Goal: Task Accomplishment & Management: Complete application form

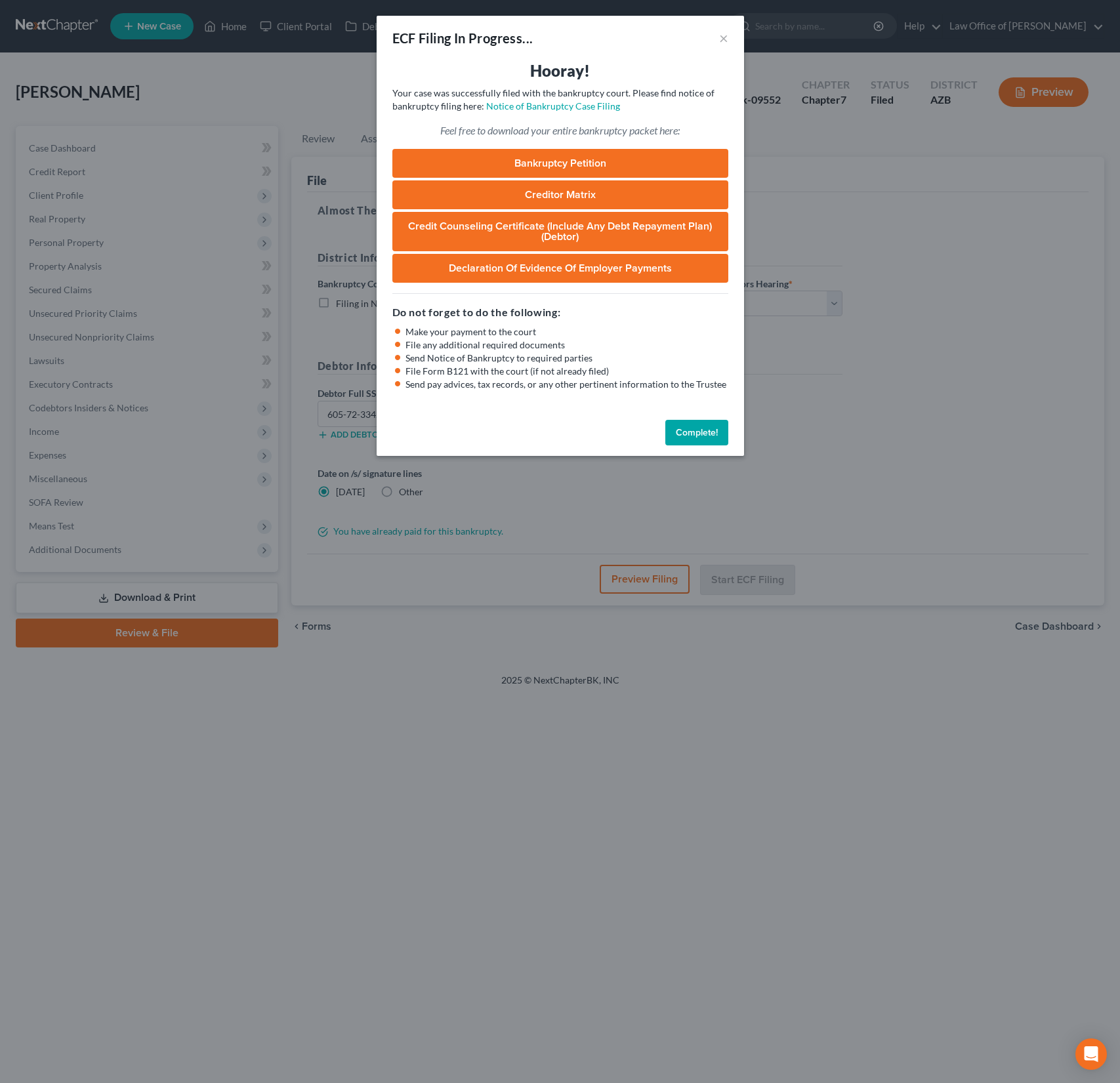
select select "1"
click at [587, 164] on link "Bankruptcy Petition" at bounding box center [560, 164] width 336 height 29
click at [723, 41] on button "×" at bounding box center [723, 37] width 9 height 15
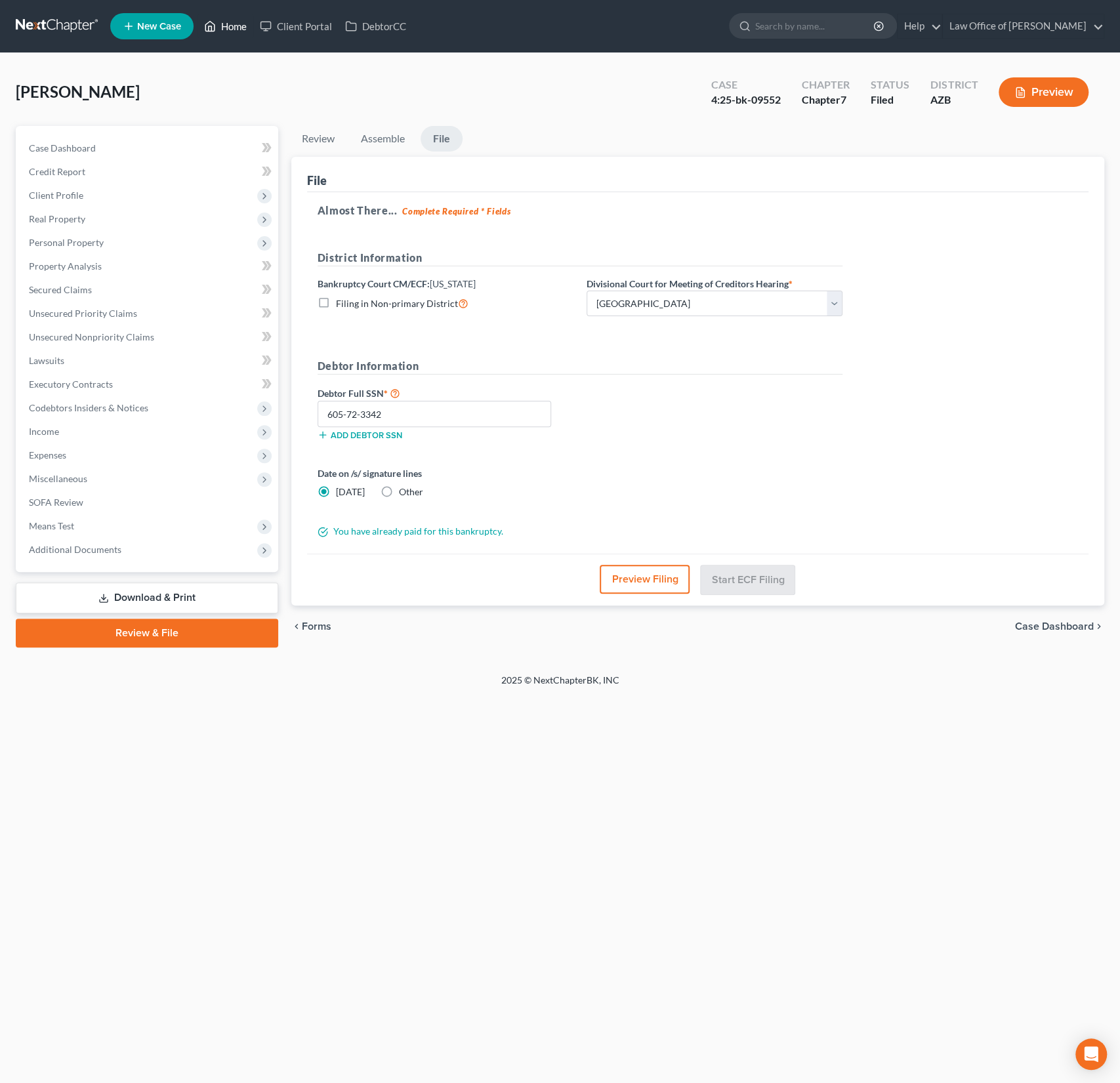
click at [229, 25] on link "Home" at bounding box center [225, 26] width 55 height 24
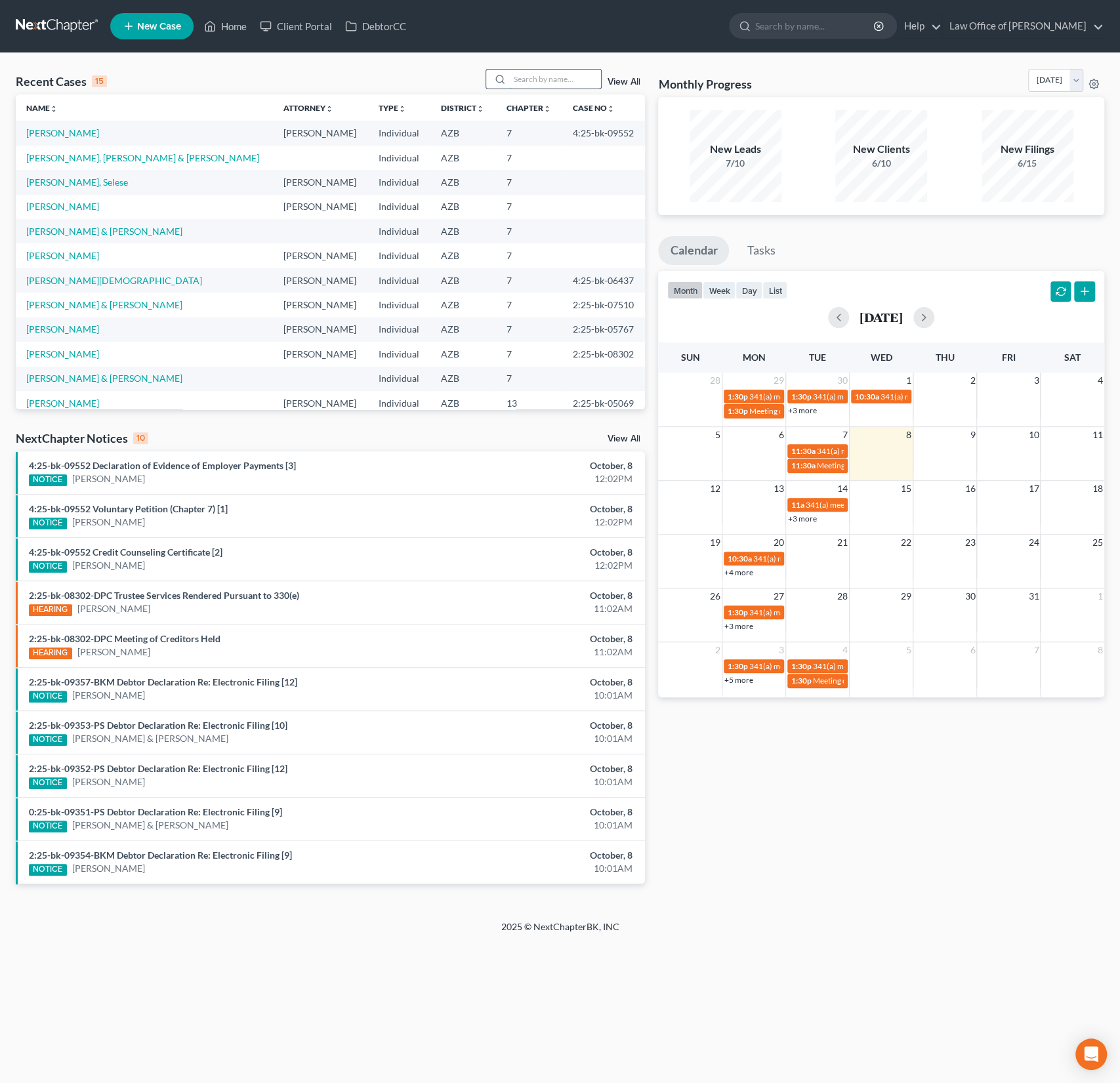
click at [539, 87] on input "search" at bounding box center [555, 78] width 92 height 19
type input "[PERSON_NAME]"
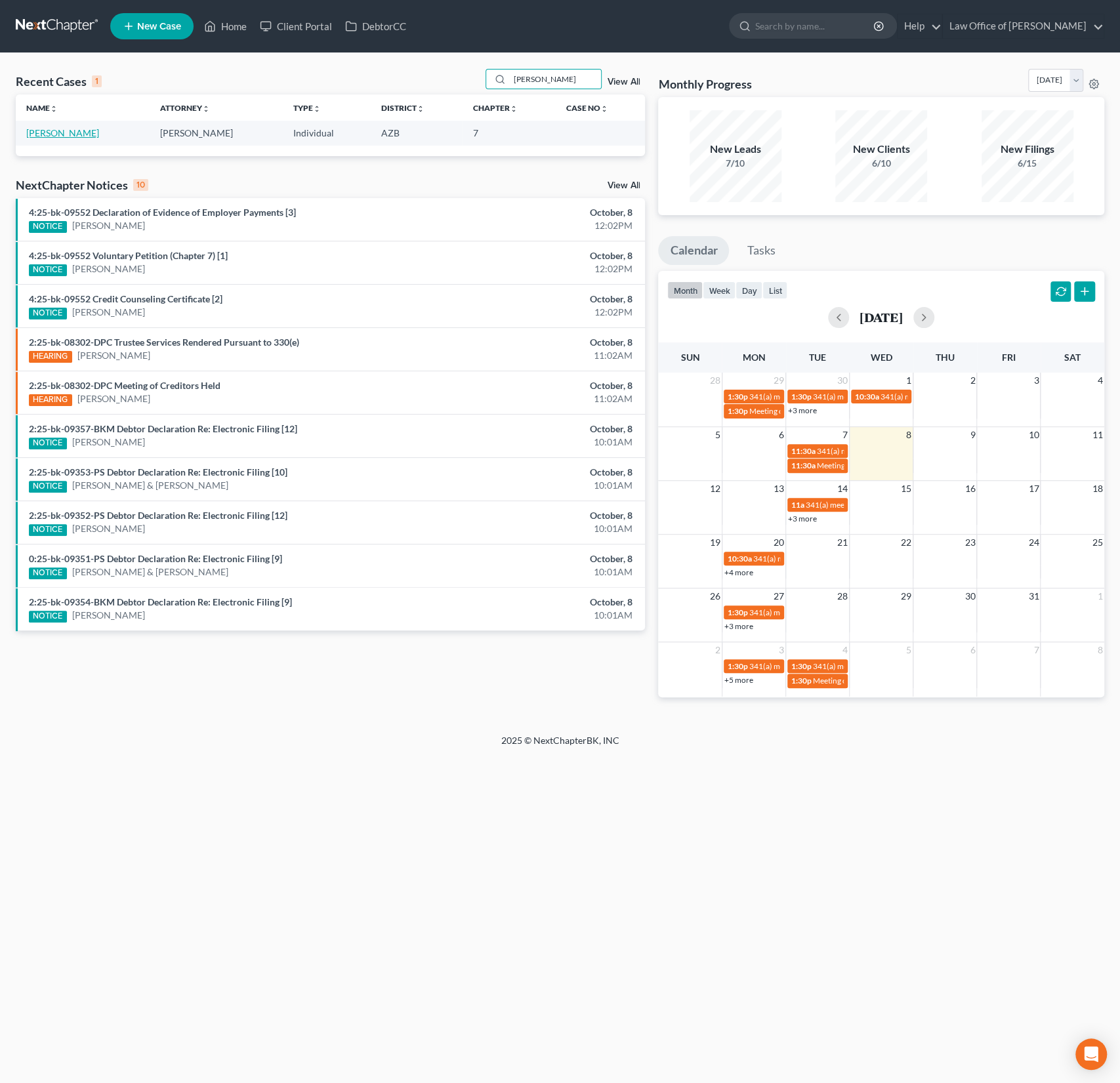
click at [65, 133] on link "[PERSON_NAME]" at bounding box center [63, 133] width 73 height 11
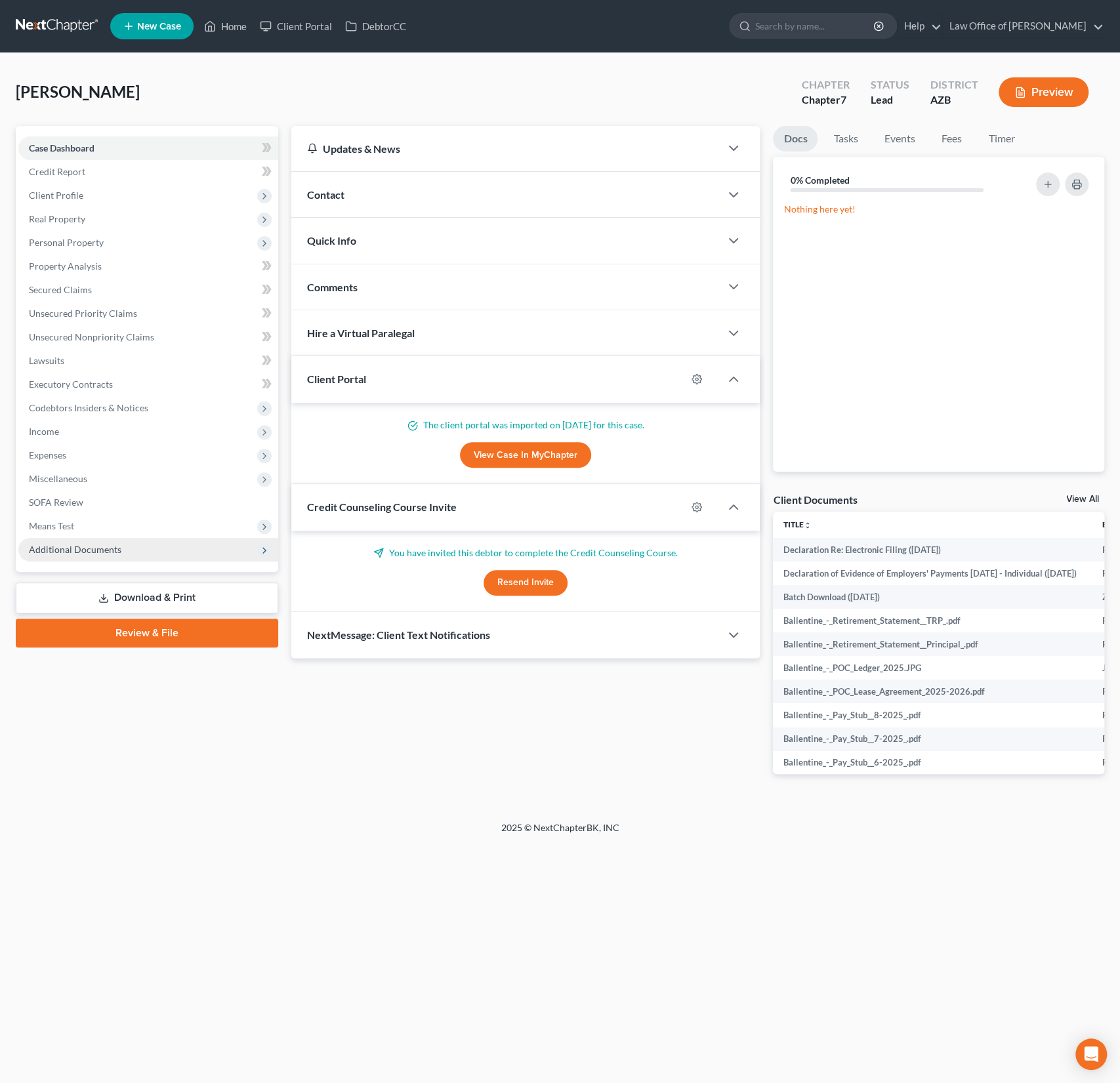
click at [86, 555] on span "Additional Documents" at bounding box center [148, 550] width 260 height 24
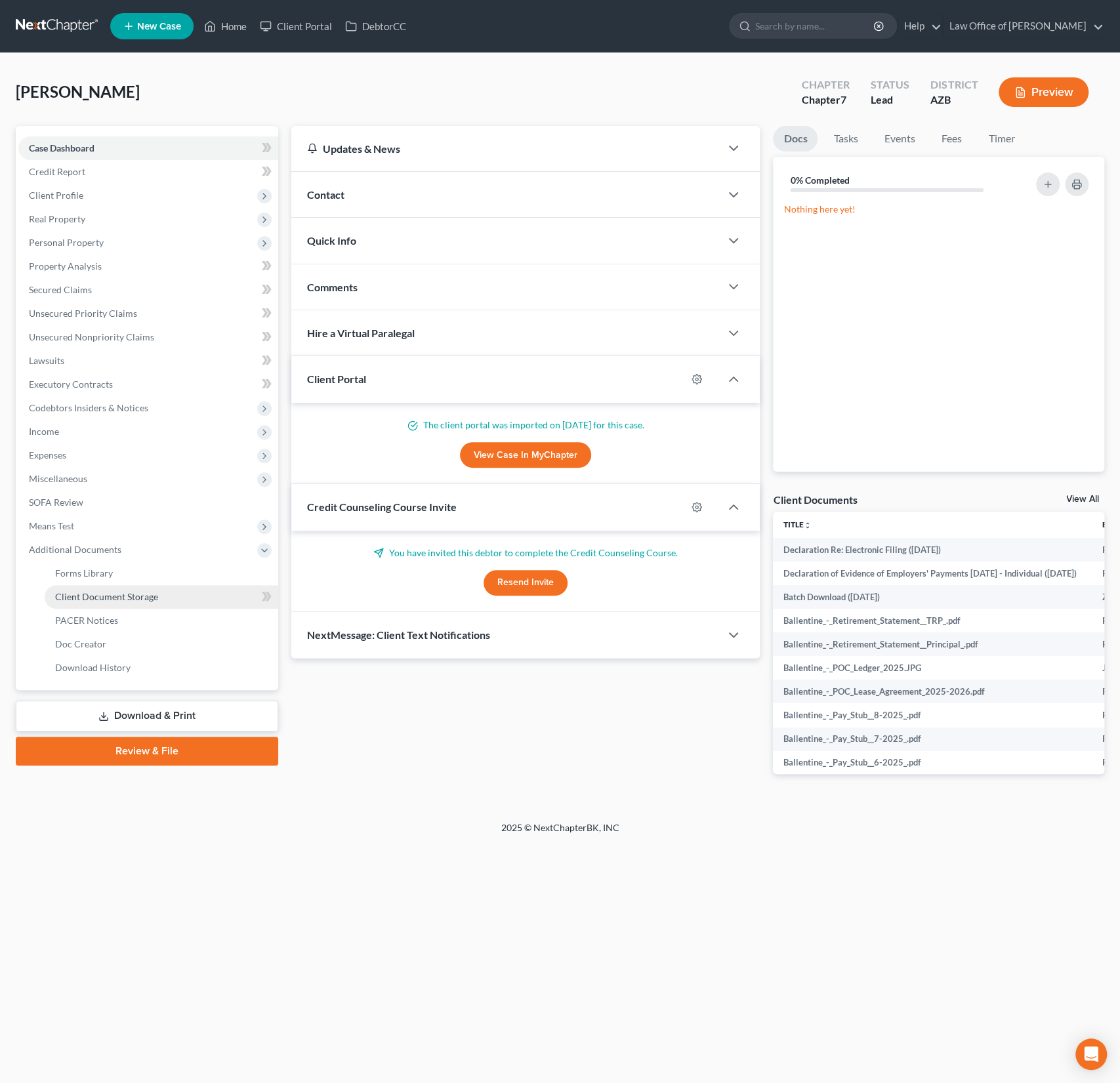
click at [99, 601] on span "Client Document Storage" at bounding box center [106, 597] width 103 height 11
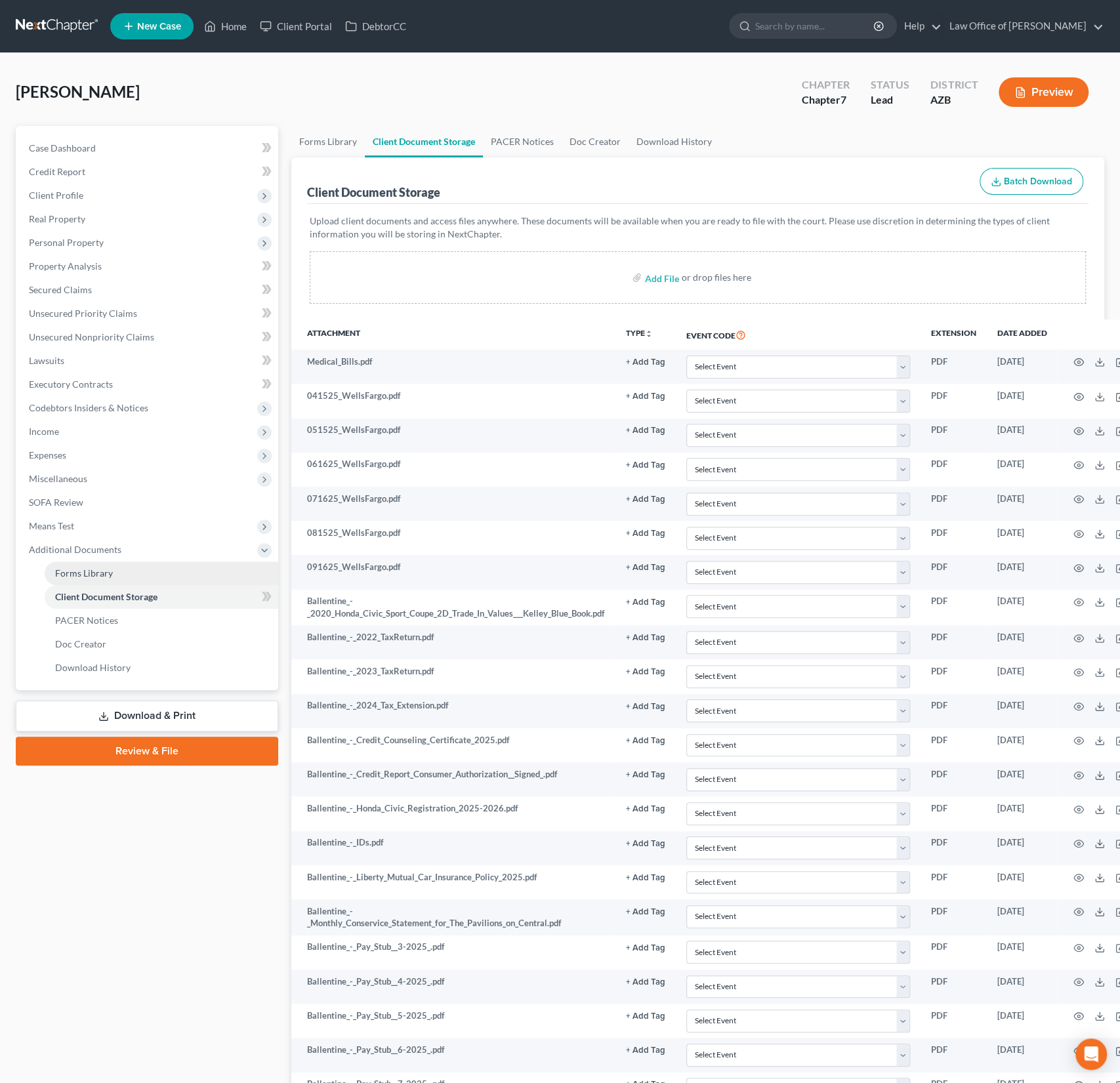
click at [93, 576] on span "Forms Library" at bounding box center [84, 573] width 57 height 11
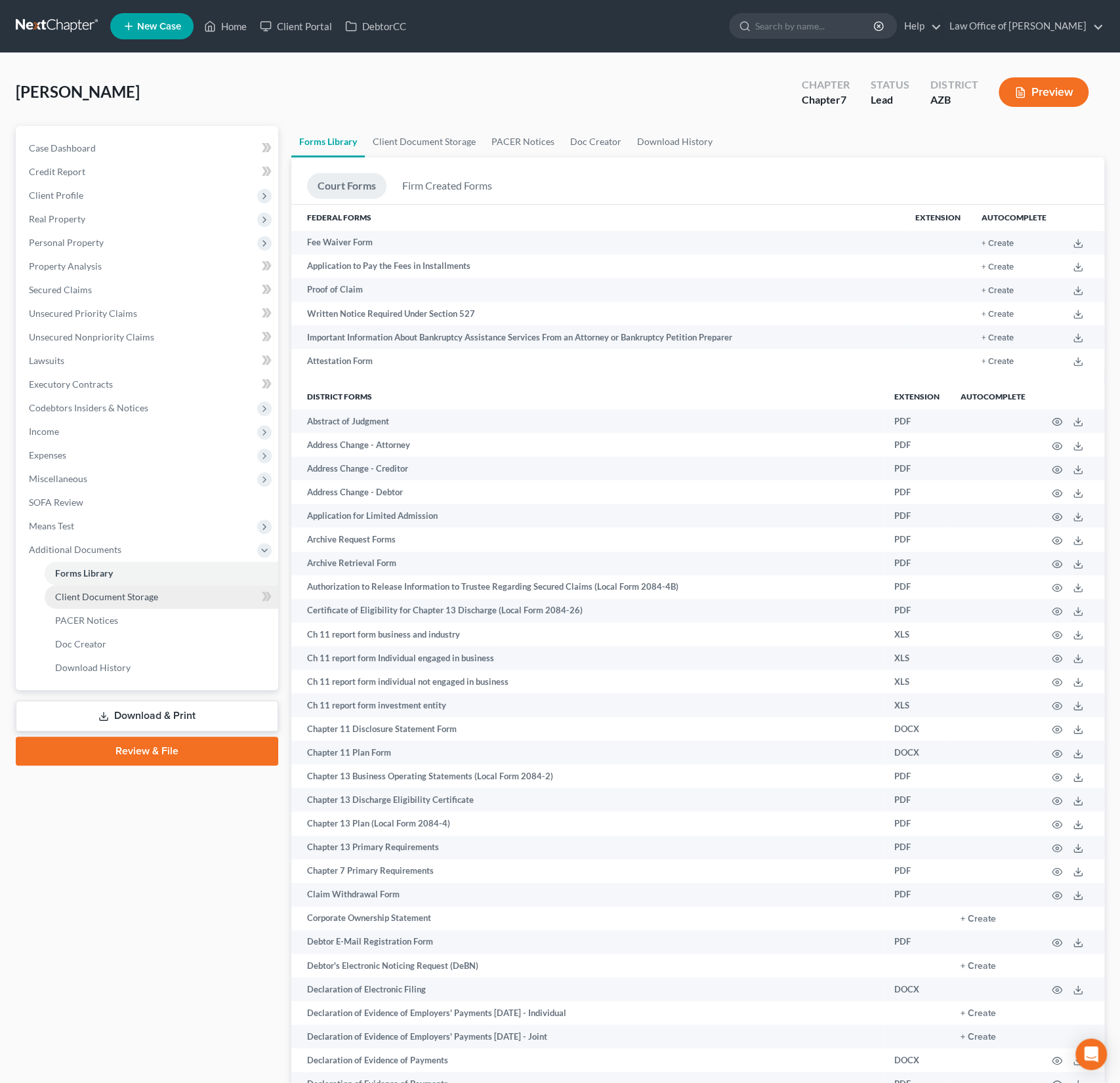
click at [93, 593] on span "Client Document Storage" at bounding box center [106, 597] width 103 height 11
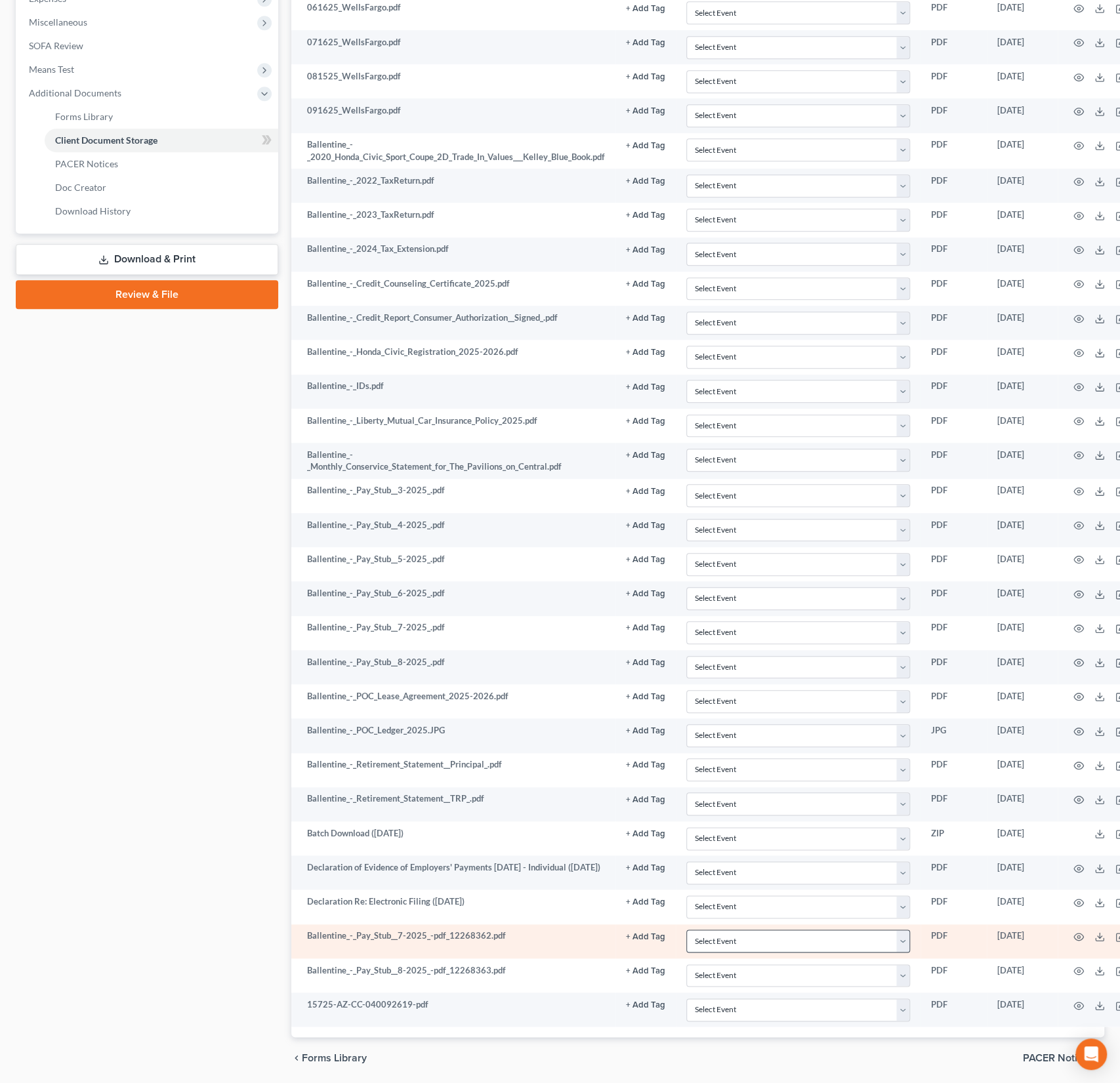
scroll to position [460, 0]
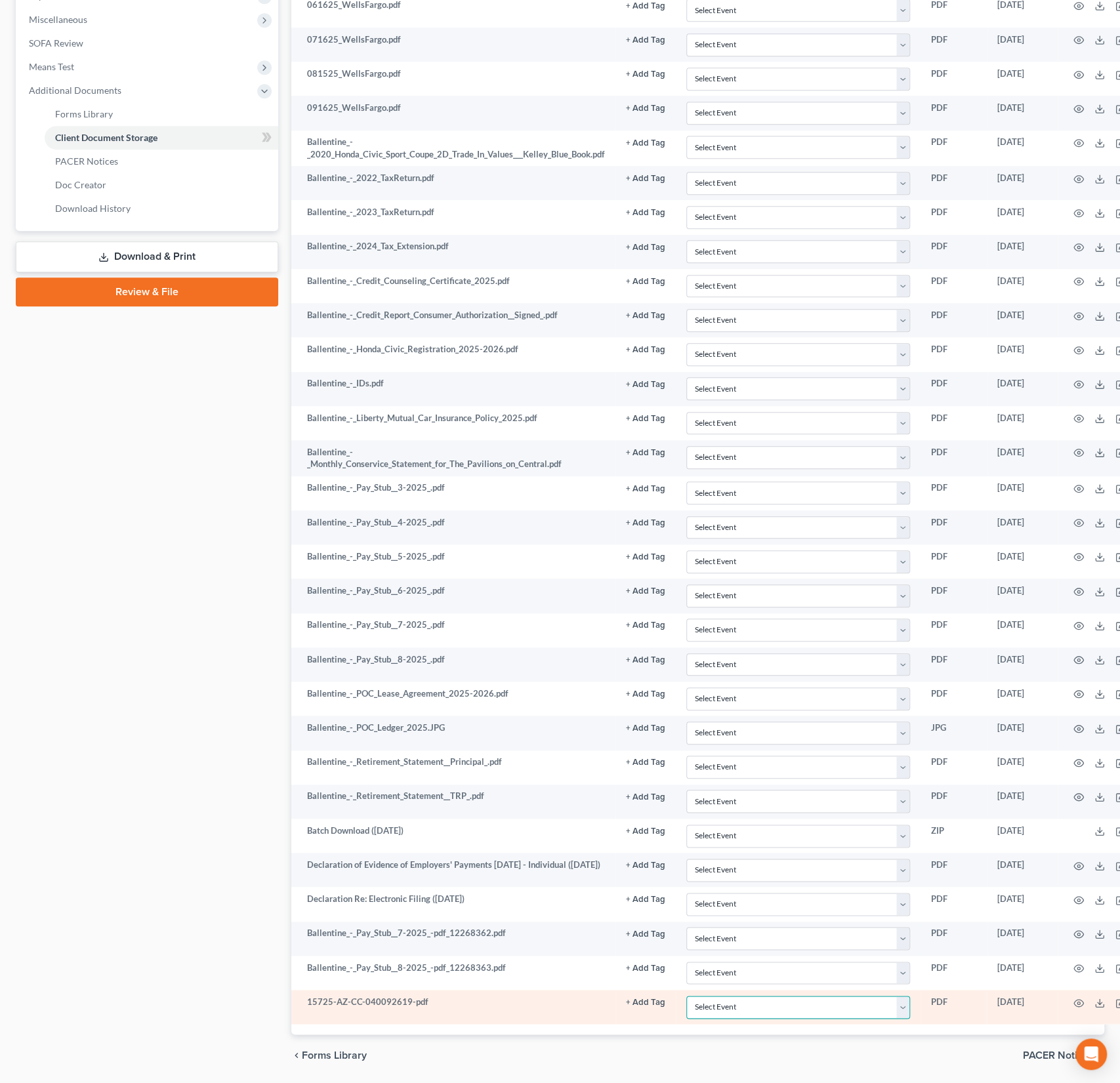
click at [735, 1000] on select "Select Event AA Schedules and Statements (Formerly All Required) Amended Chapte…" at bounding box center [798, 1007] width 224 height 23
select select "14"
click at [686, 997] on select "Select Event AA Schedules and Statements (Formerly All Required) Amended Chapte…" at bounding box center [798, 1007] width 224 height 23
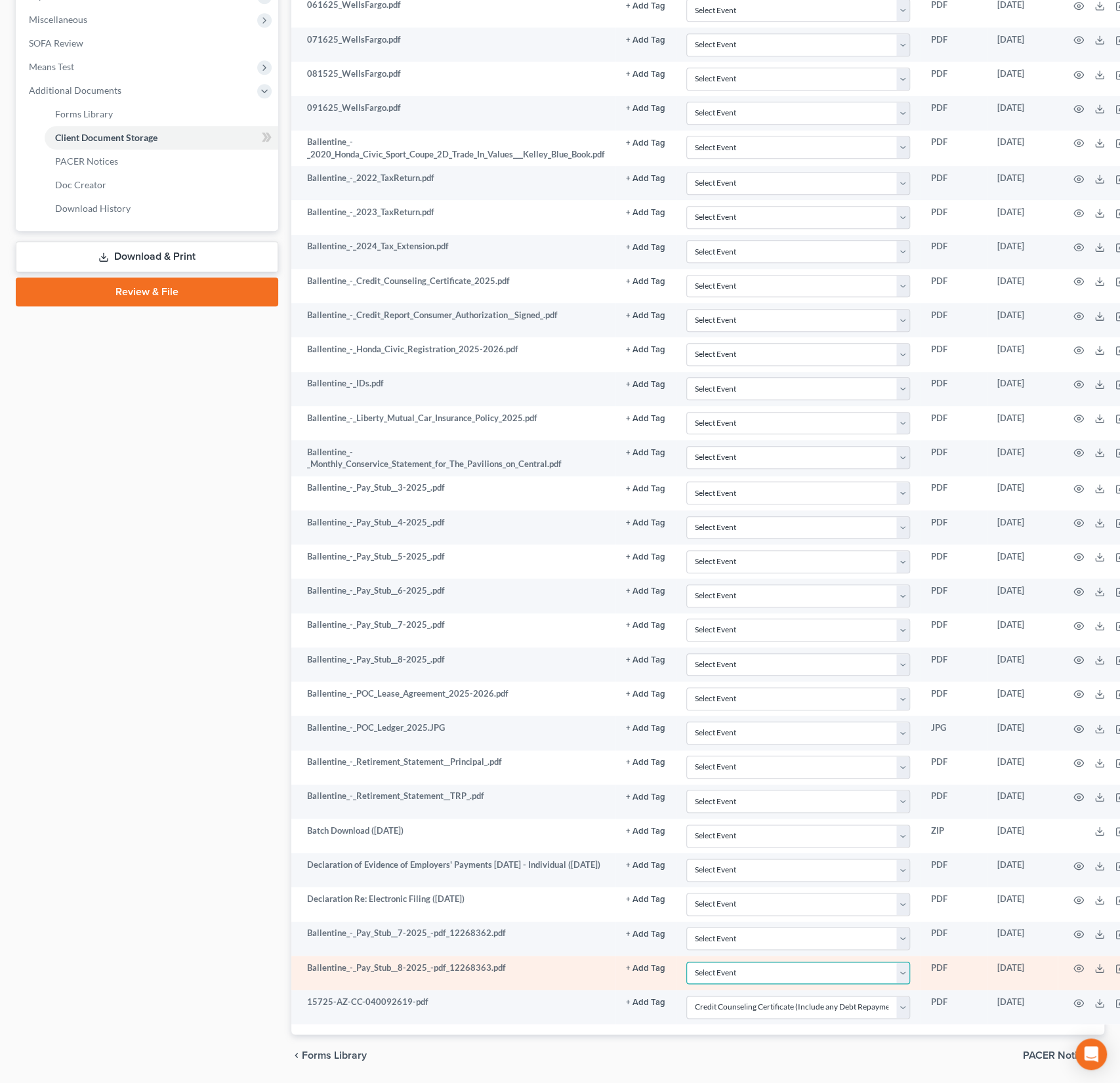
click at [719, 962] on select "Select Event AA Schedules and Statements (Formerly All Required) Amended Chapte…" at bounding box center [798, 973] width 224 height 23
select select "18"
click at [686, 962] on select "Select Event AA Schedules and Statements (Formerly All Required) Amended Chapte…" at bounding box center [798, 973] width 224 height 23
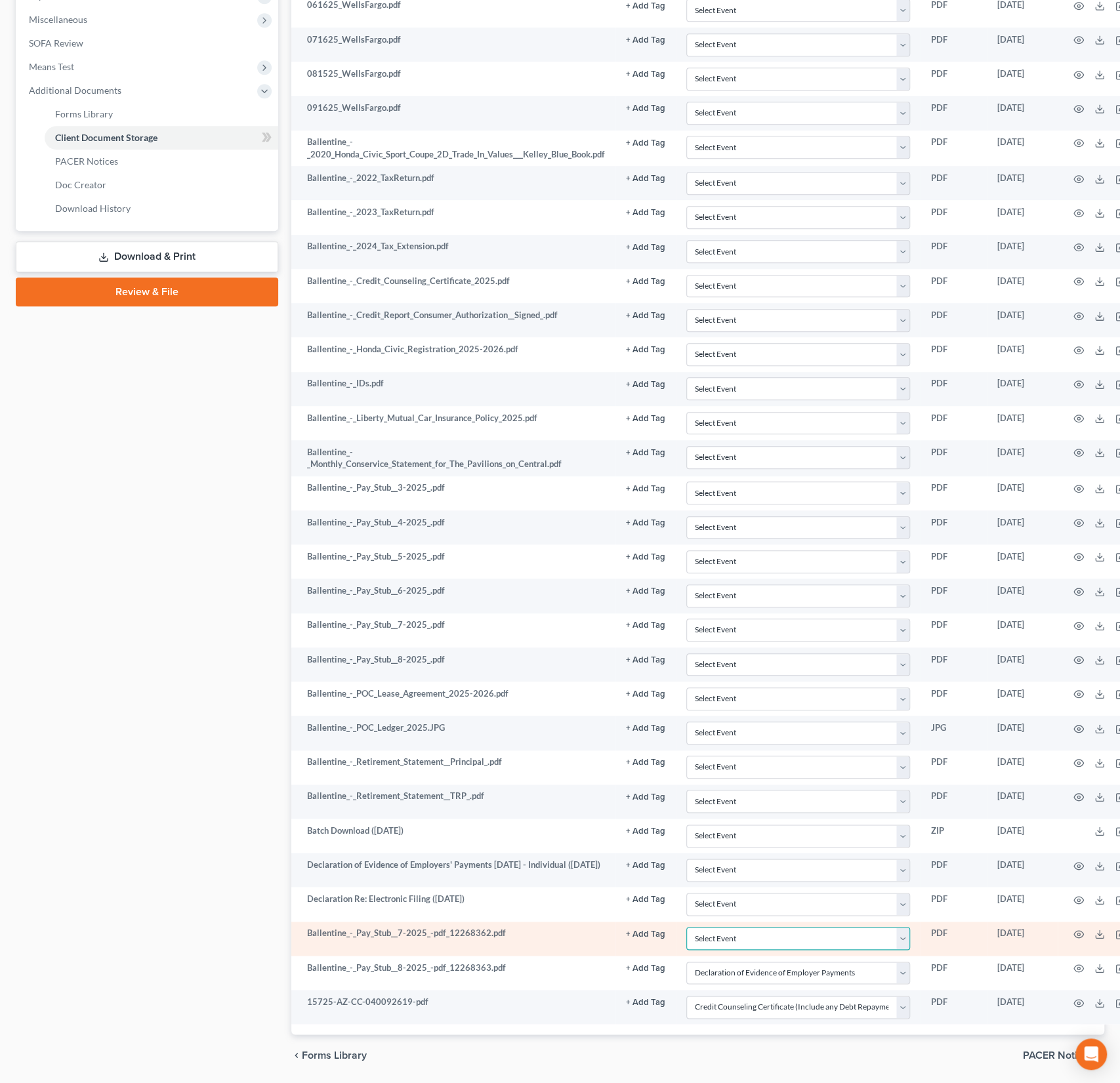
click at [764, 928] on select "Select Event AA Schedules and Statements (Formerly All Required) Amended Chapte…" at bounding box center [798, 938] width 224 height 23
select select "18"
click at [686, 927] on select "Select Event AA Schedules and Statements (Formerly All Required) Amended Chapte…" at bounding box center [798, 938] width 224 height 23
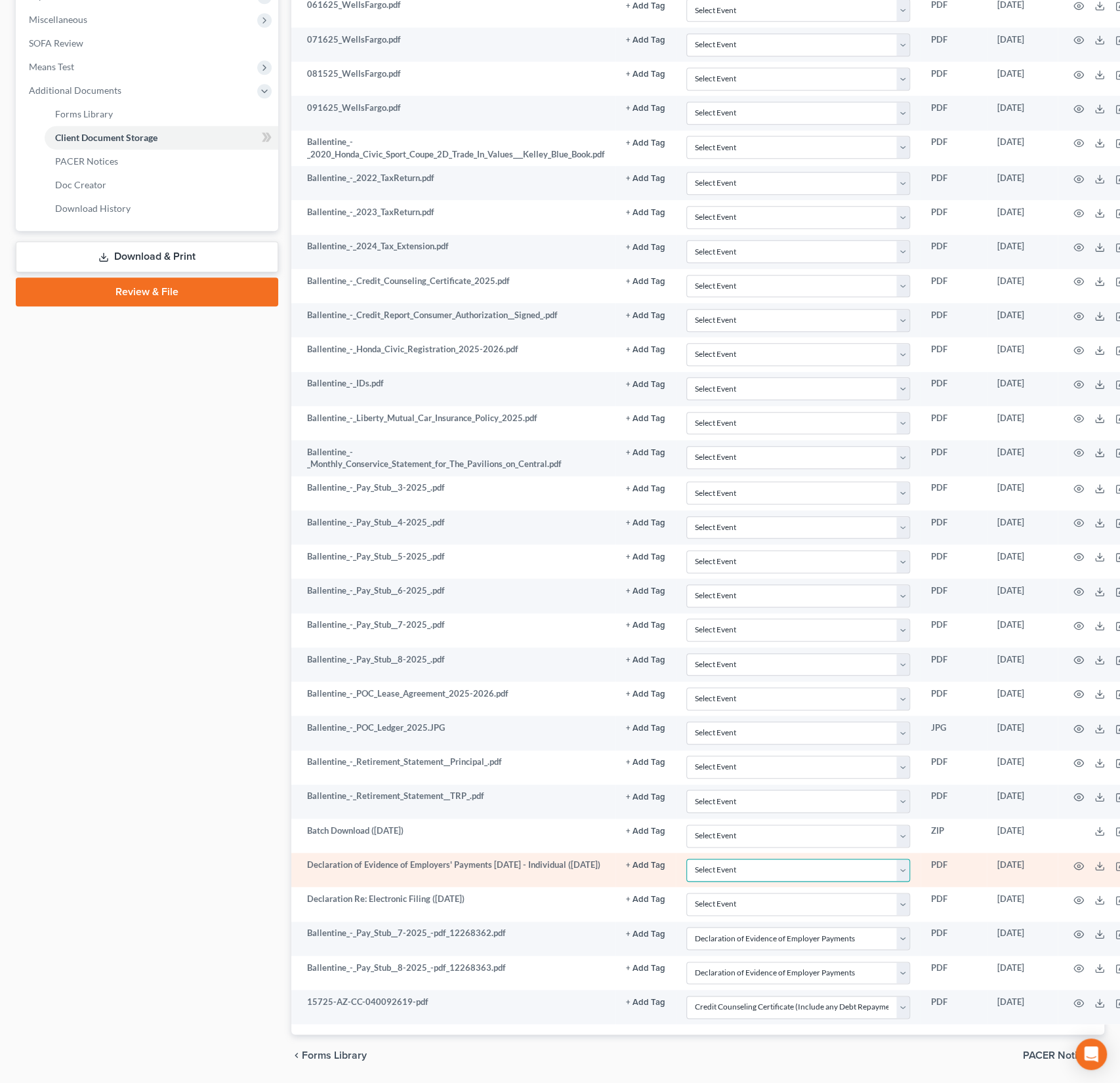
click at [720, 859] on select "Select Event AA Schedules and Statements (Formerly All Required) Amended Chapte…" at bounding box center [798, 870] width 224 height 23
select select "18"
click at [686, 859] on select "Select Event AA Schedules and Statements (Formerly All Required) Amended Chapte…" at bounding box center [798, 870] width 224 height 23
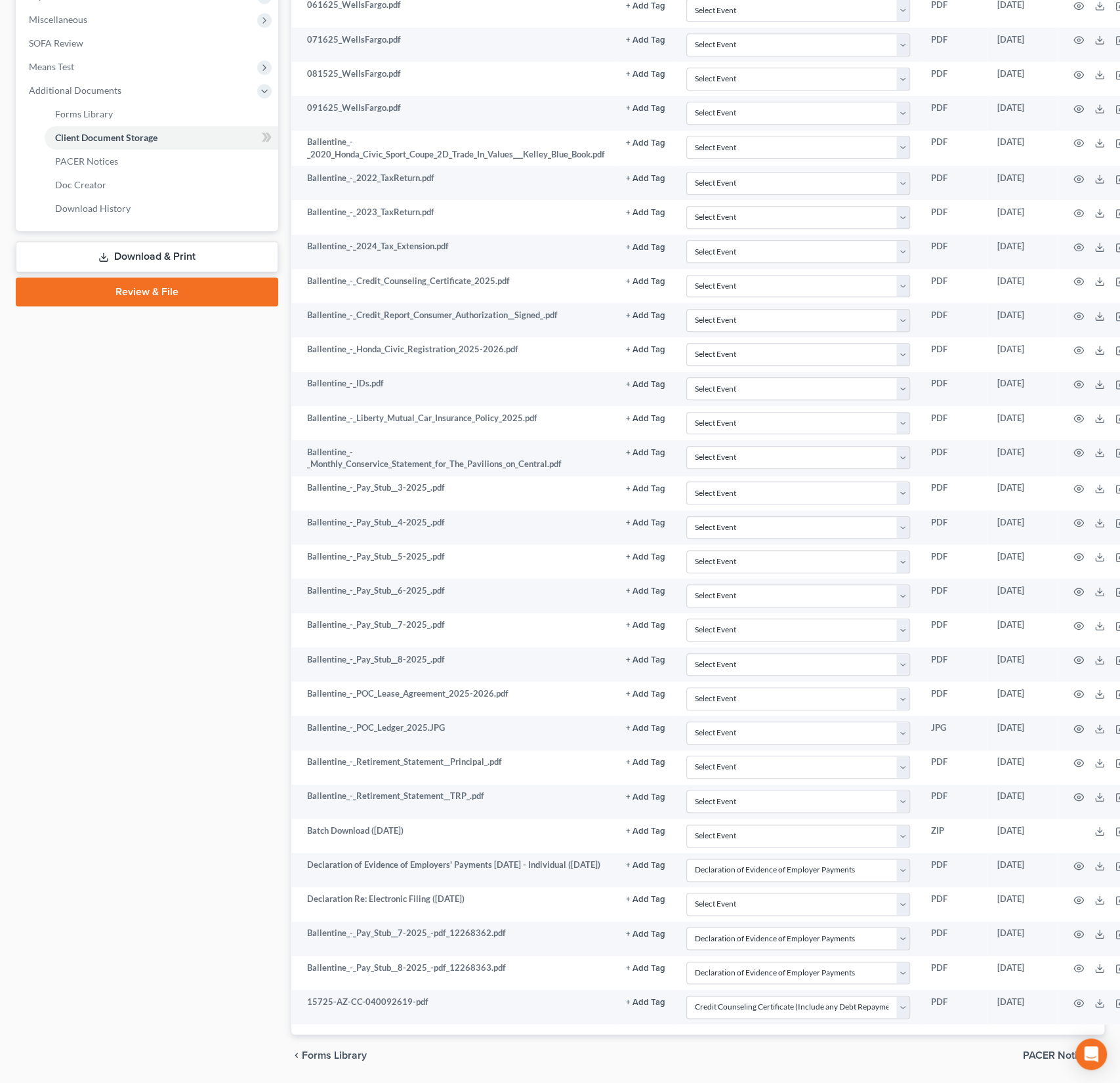
click at [168, 295] on link "Review & File" at bounding box center [146, 292] width 262 height 29
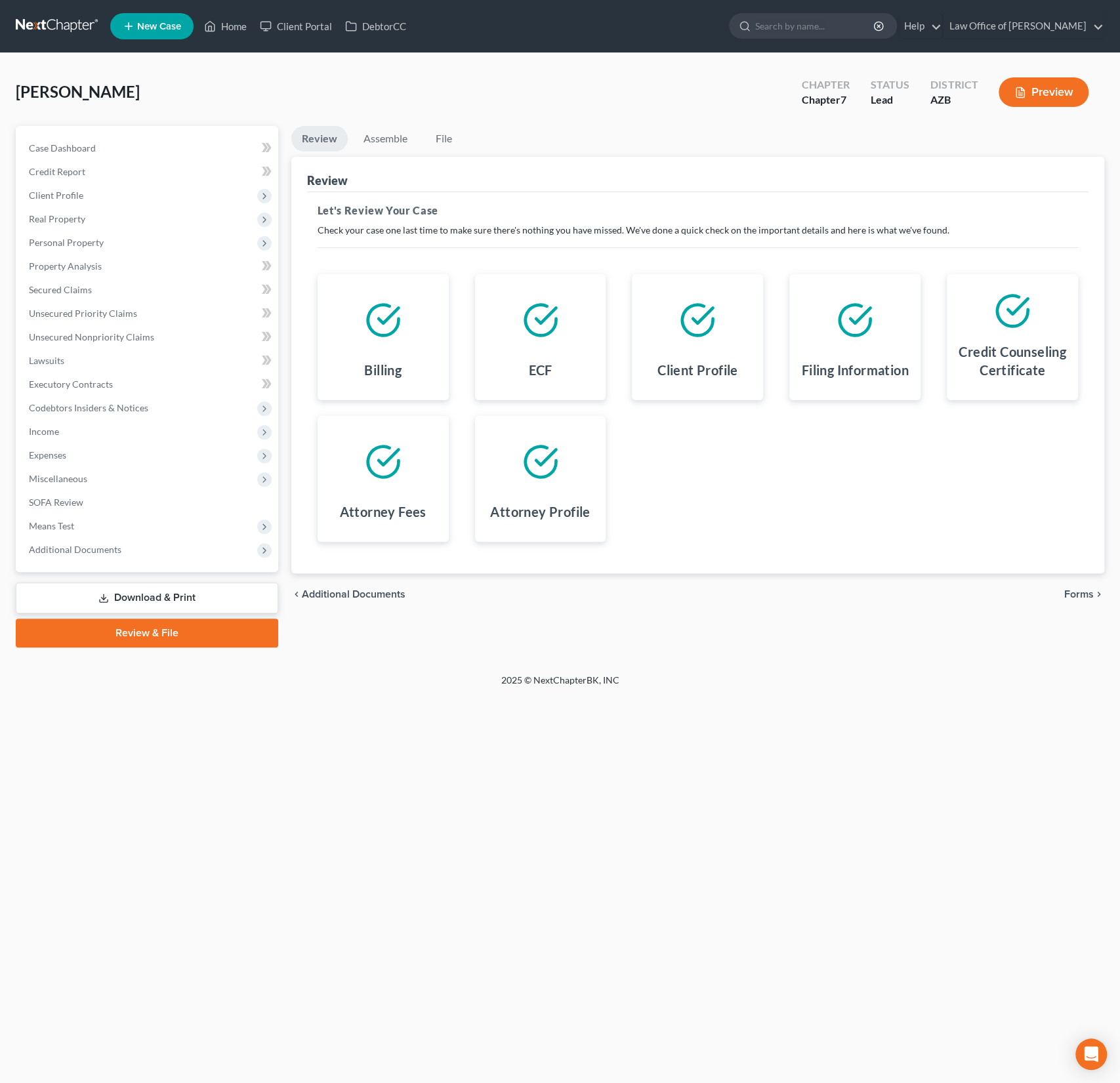
click at [1071, 594] on span "Forms" at bounding box center [1079, 595] width 29 height 11
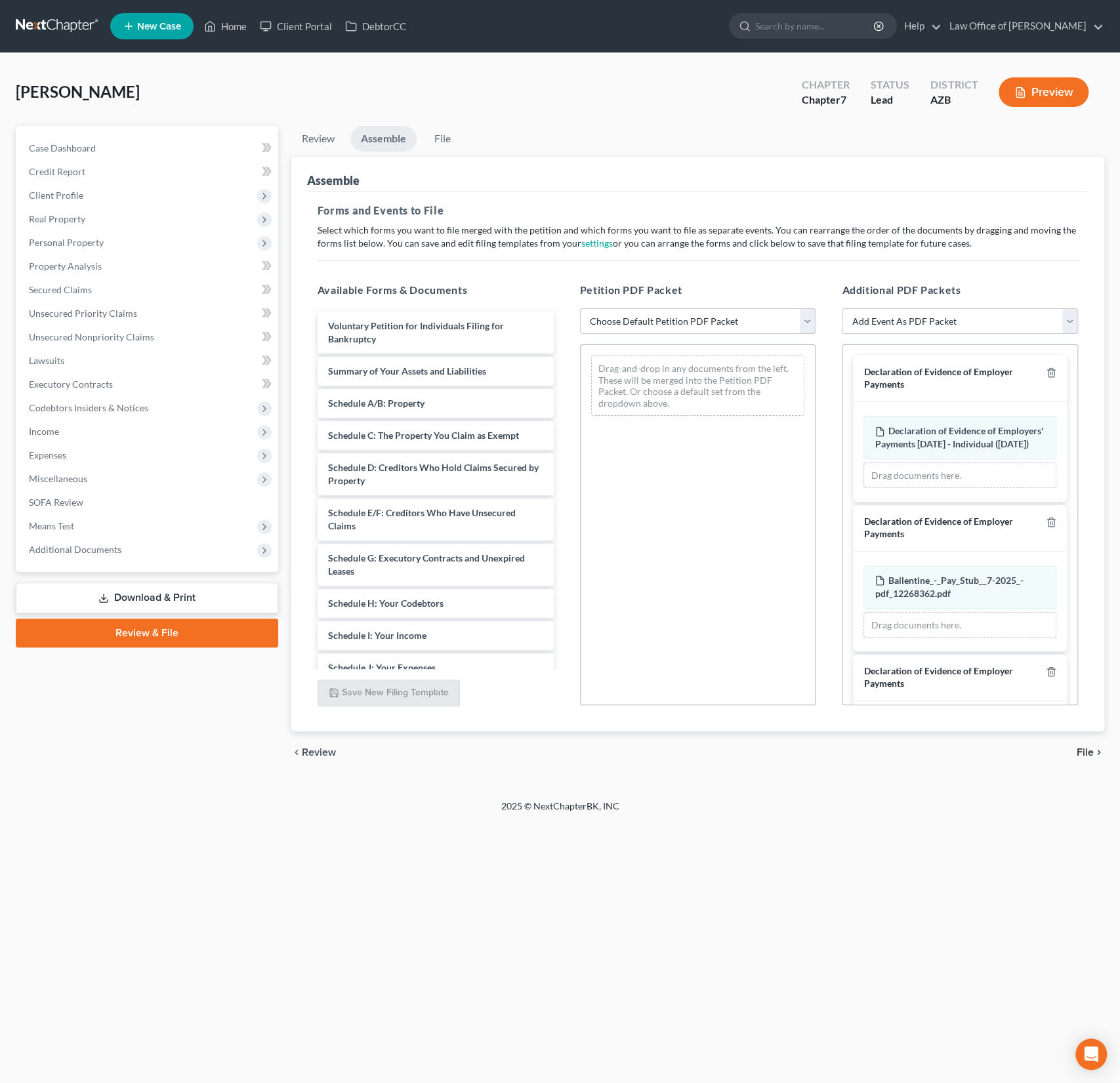
click at [639, 317] on select "Choose Default Petition PDF Packet Complete Bankruptcy Petition (all forms and …" at bounding box center [698, 321] width 237 height 26
select select "0"
click at [580, 309] on select "Choose Default Petition PDF Packet Complete Bankruptcy Petition (all forms and …" at bounding box center [698, 321] width 237 height 26
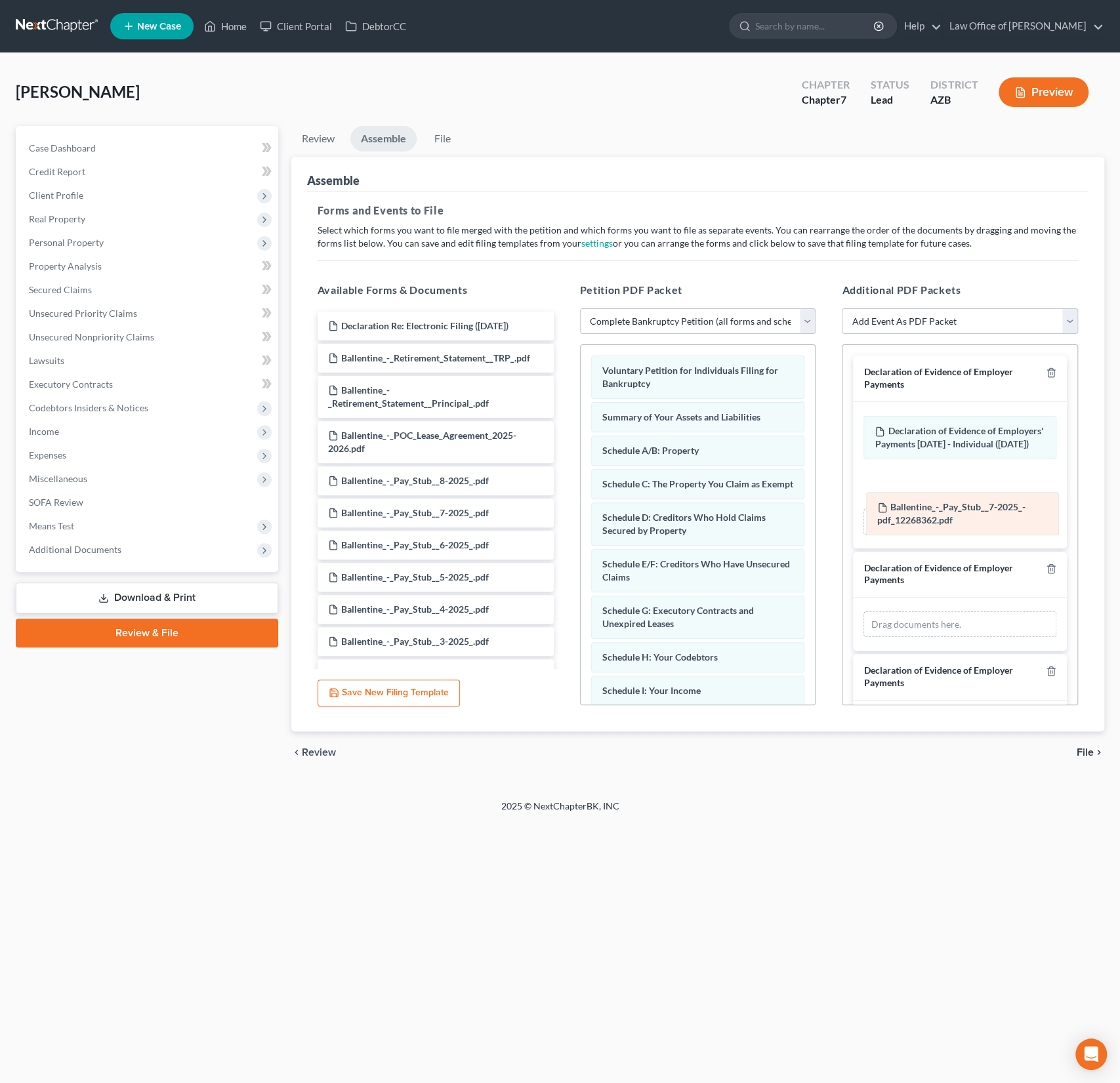
drag, startPoint x: 968, startPoint y: 601, endPoint x: 971, endPoint y: 512, distance: 89.1
click at [971, 612] on div "Ballentine_-_Pay_Stub__7-2025_-pdf_12268362.pdf Amended Ballentine_-_Pay_Stub__…" at bounding box center [960, 624] width 193 height 26
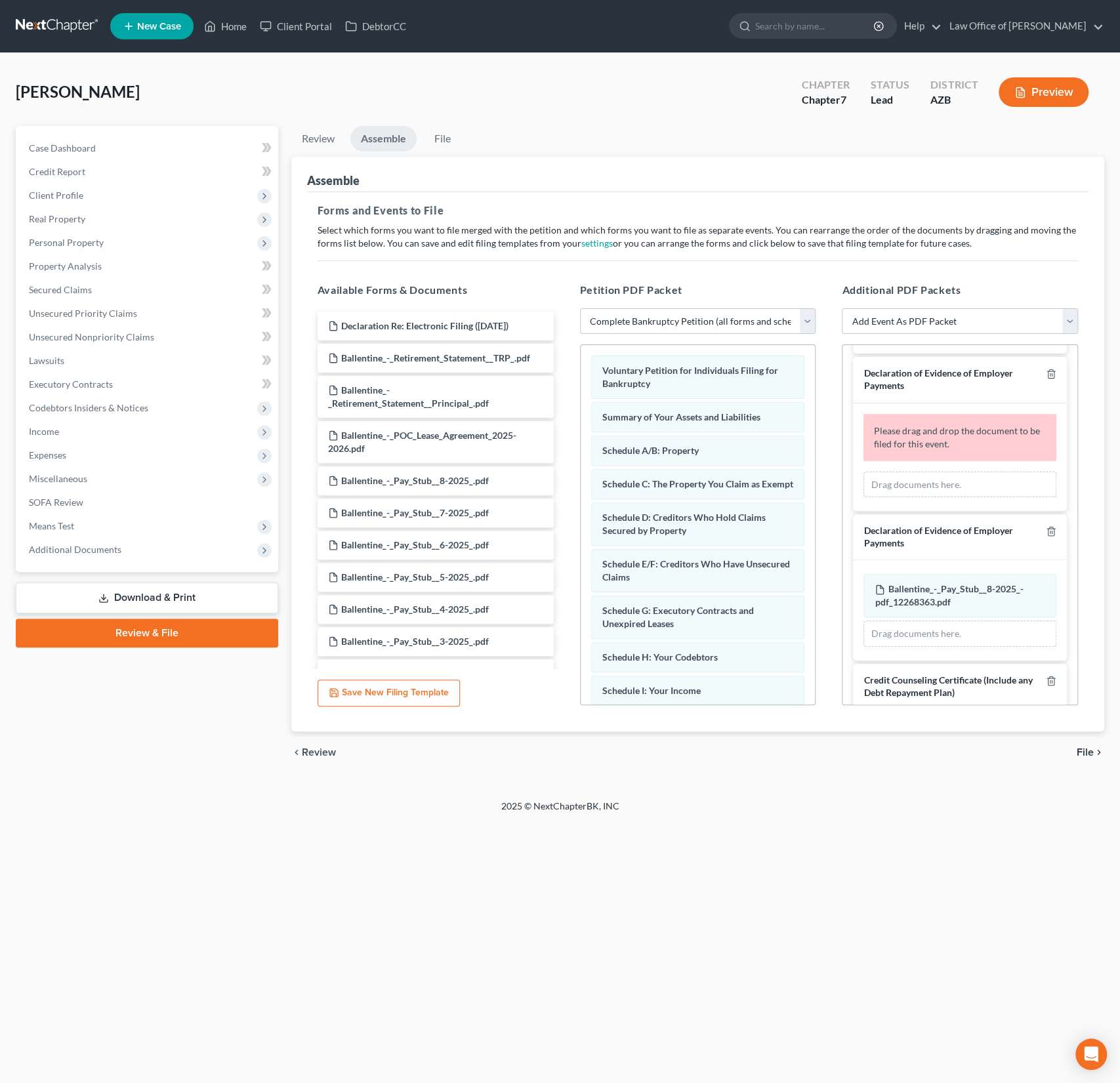
scroll to position [208, 0]
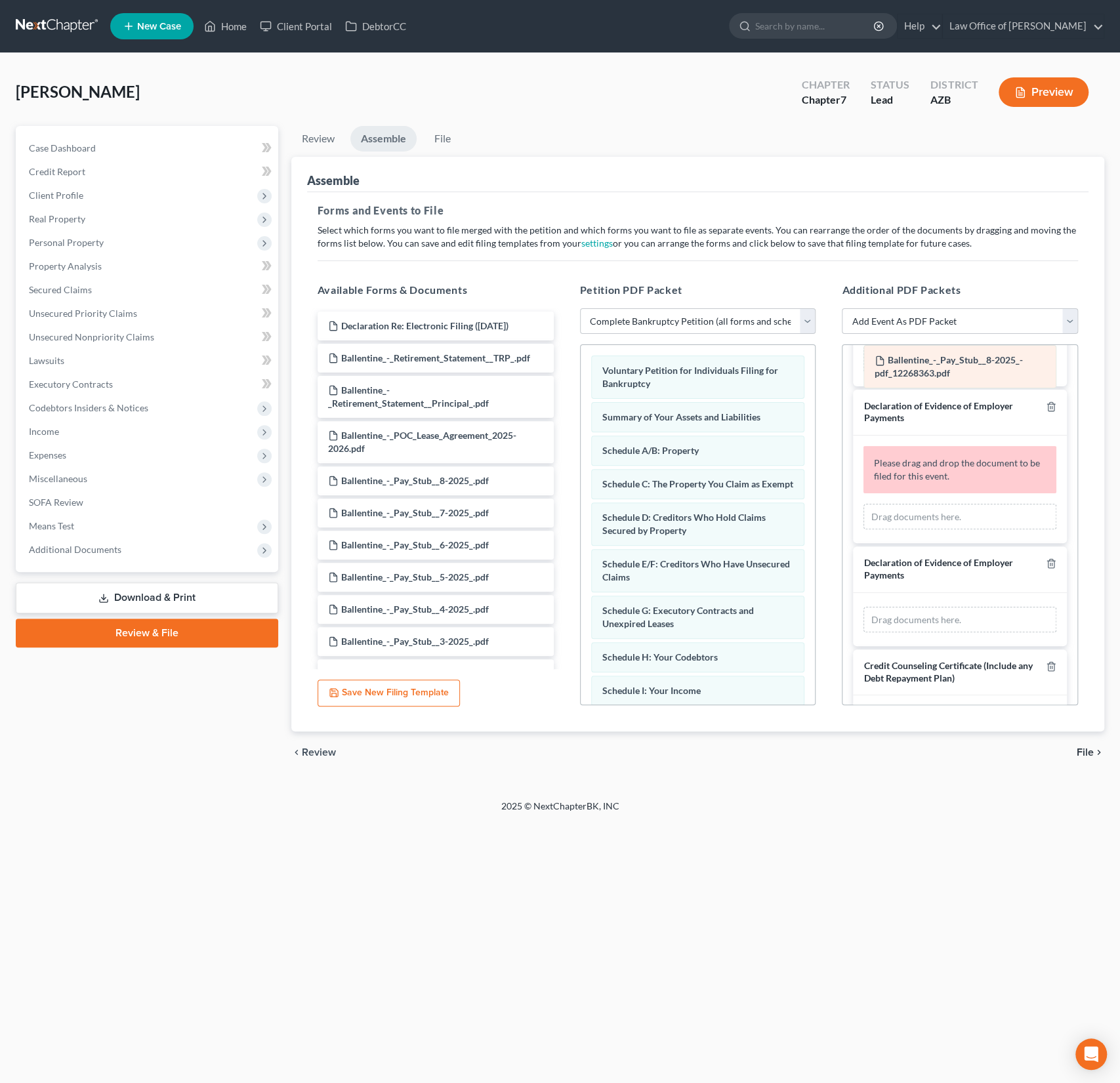
drag, startPoint x: 961, startPoint y: 586, endPoint x: 961, endPoint y: 361, distance: 225.0
click at [961, 607] on div "Ballentine_-_Pay_Stub__8-2025_-pdf_12268363.pdf Amended Ballentine_-_Pay_Stub__…" at bounding box center [960, 620] width 193 height 26
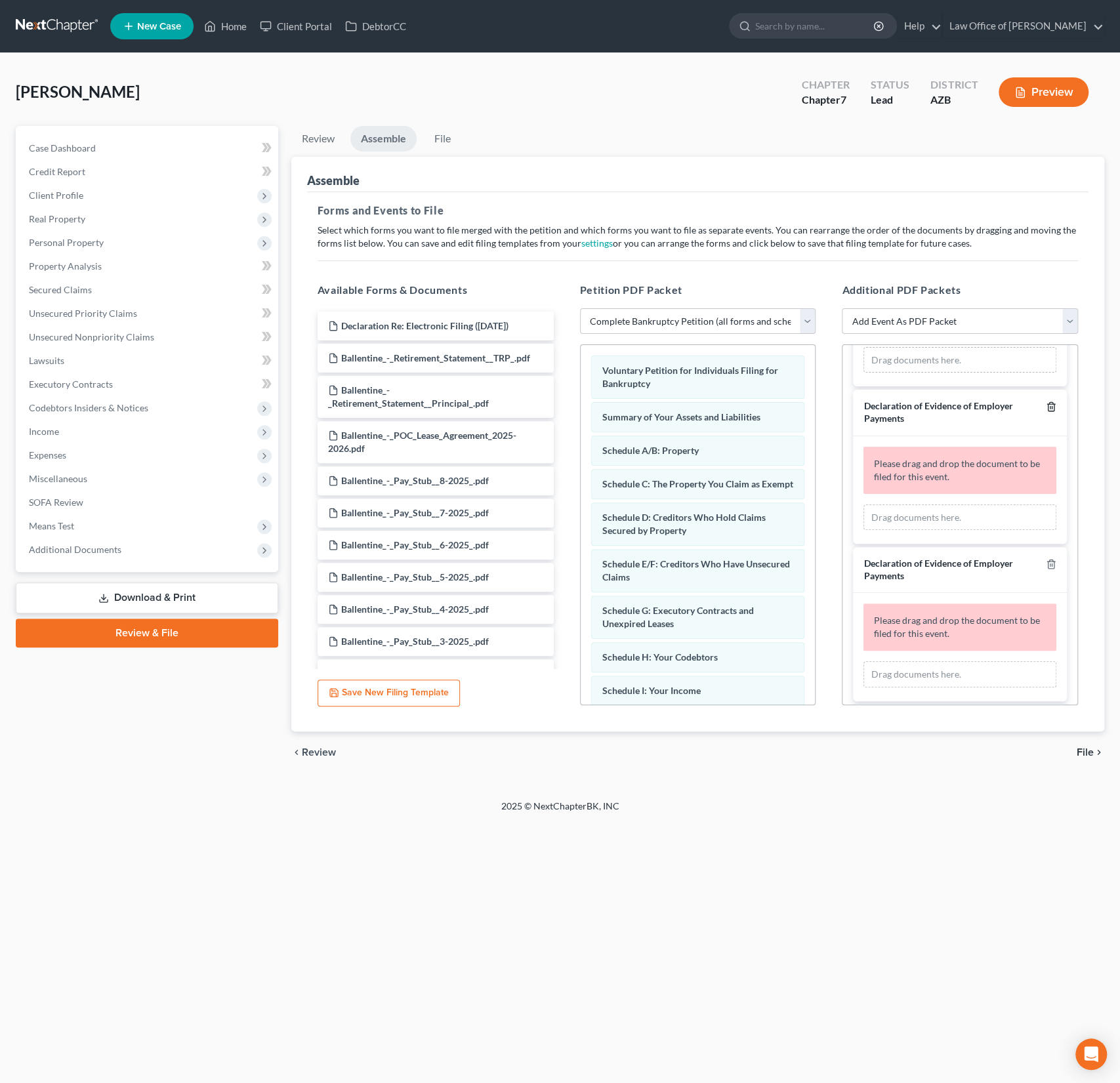
click at [1052, 412] on icon "button" at bounding box center [1051, 407] width 11 height 11
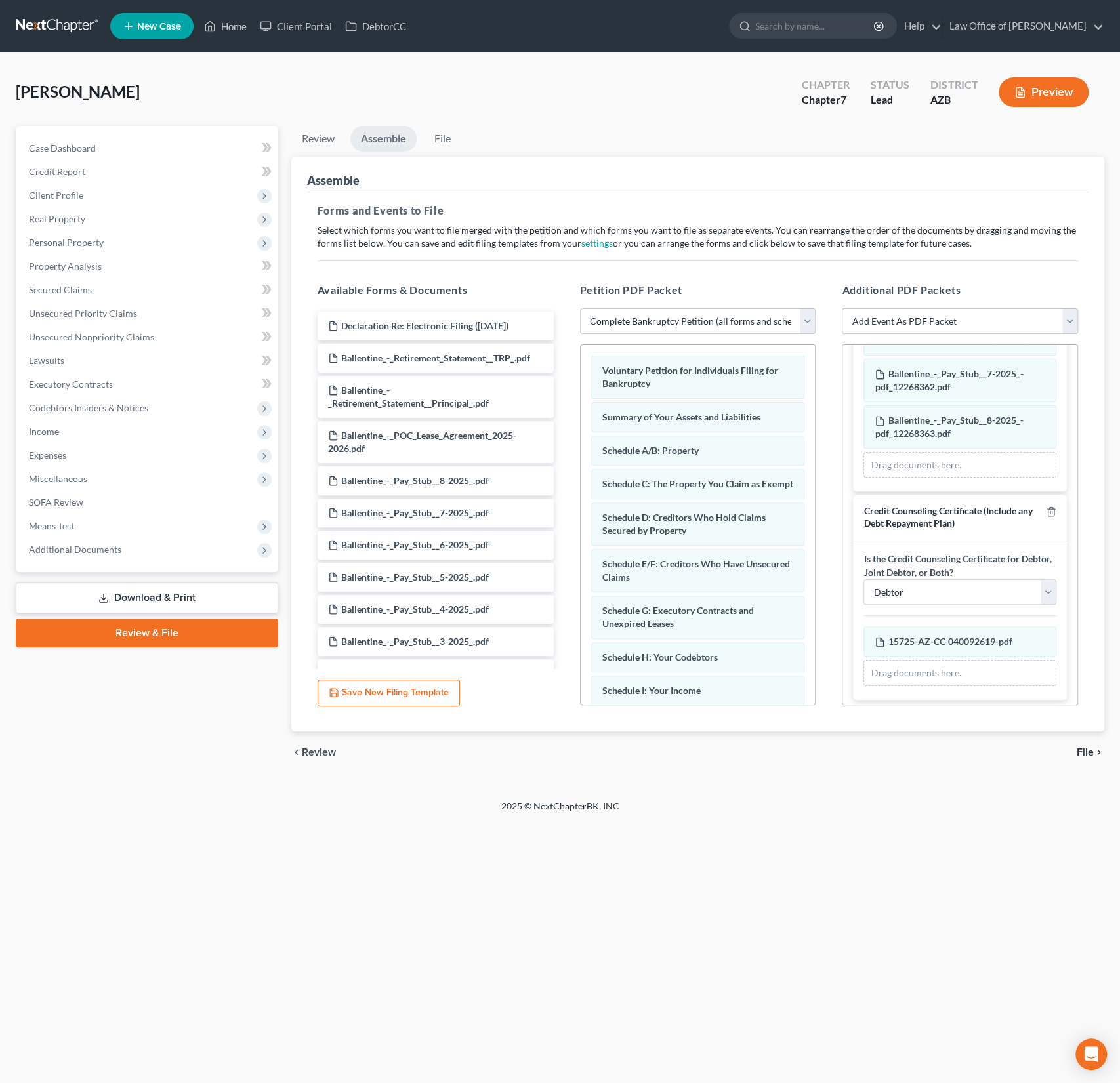
scroll to position [118, 0]
click at [1084, 753] on span "File" at bounding box center [1085, 753] width 17 height 11
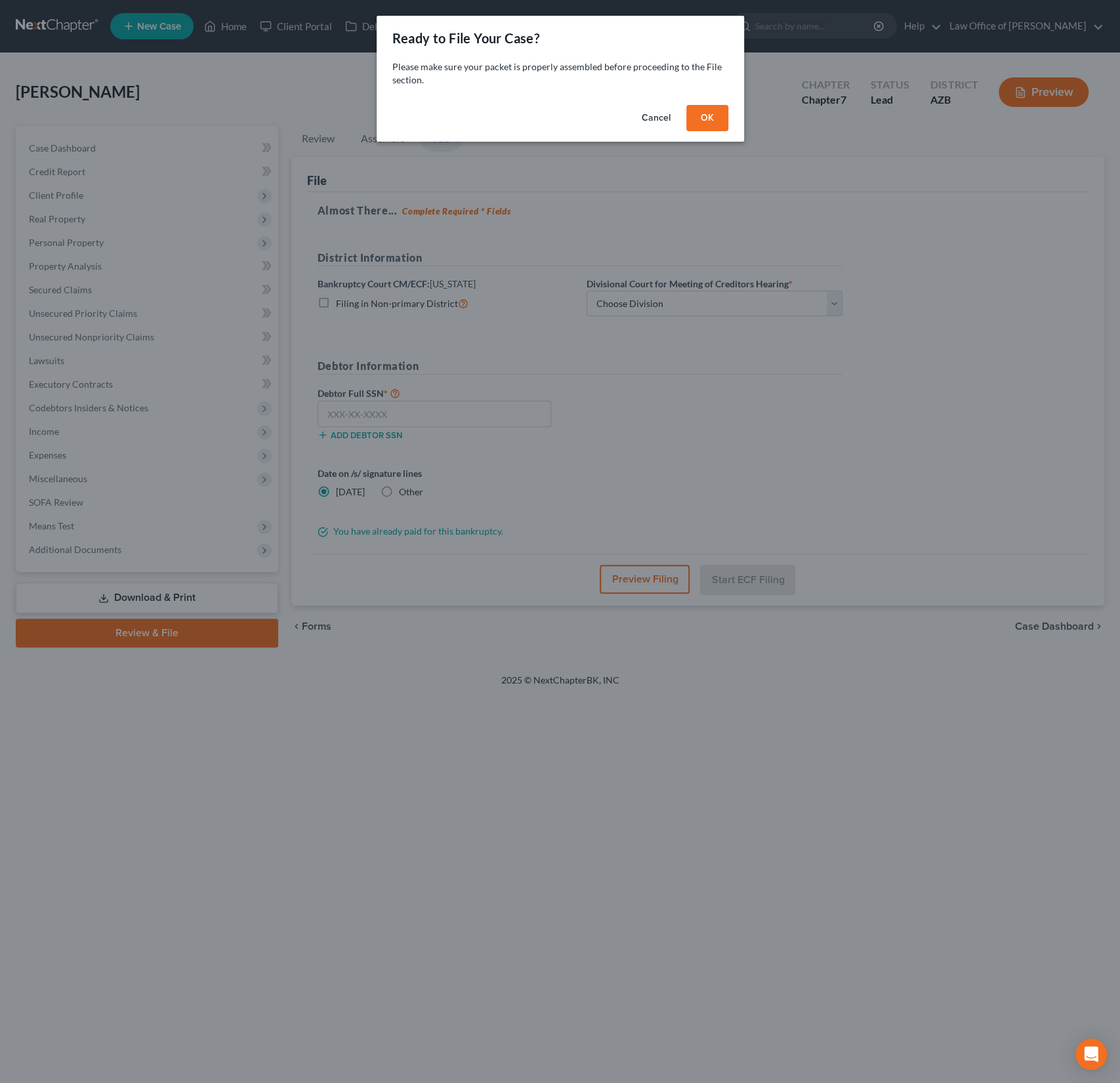
click at [701, 116] on button "OK" at bounding box center [707, 117] width 42 height 26
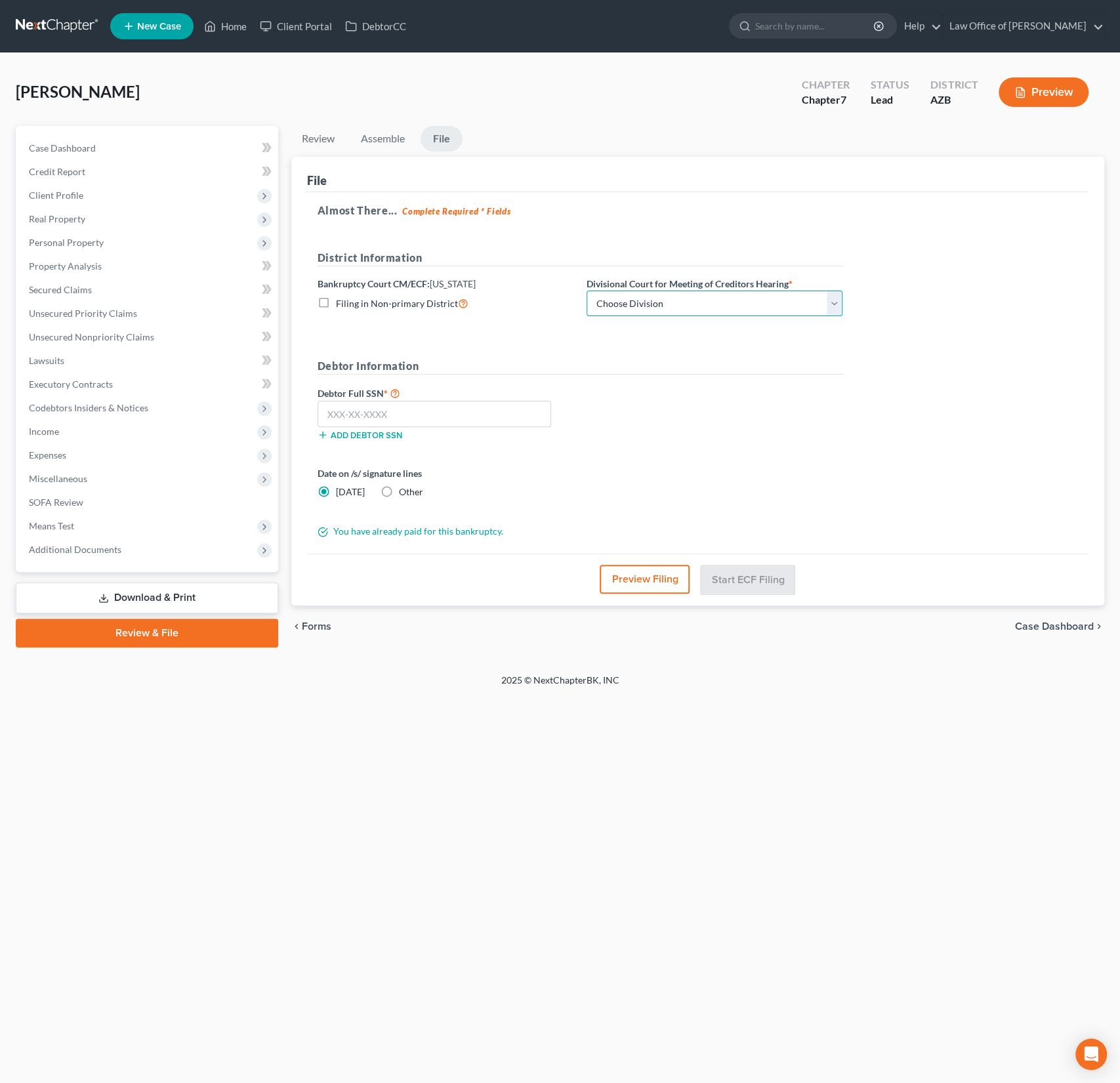
click at [640, 307] on select "Choose Division Phoenix [GEOGRAPHIC_DATA] [PERSON_NAME]" at bounding box center [714, 303] width 256 height 26
select select "0"
click at [587, 290] on select "Choose Division Phoenix [GEOGRAPHIC_DATA] [PERSON_NAME]" at bounding box center [714, 303] width 256 height 26
click at [446, 413] on input "text" at bounding box center [434, 414] width 234 height 26
type input "601-40-4940"
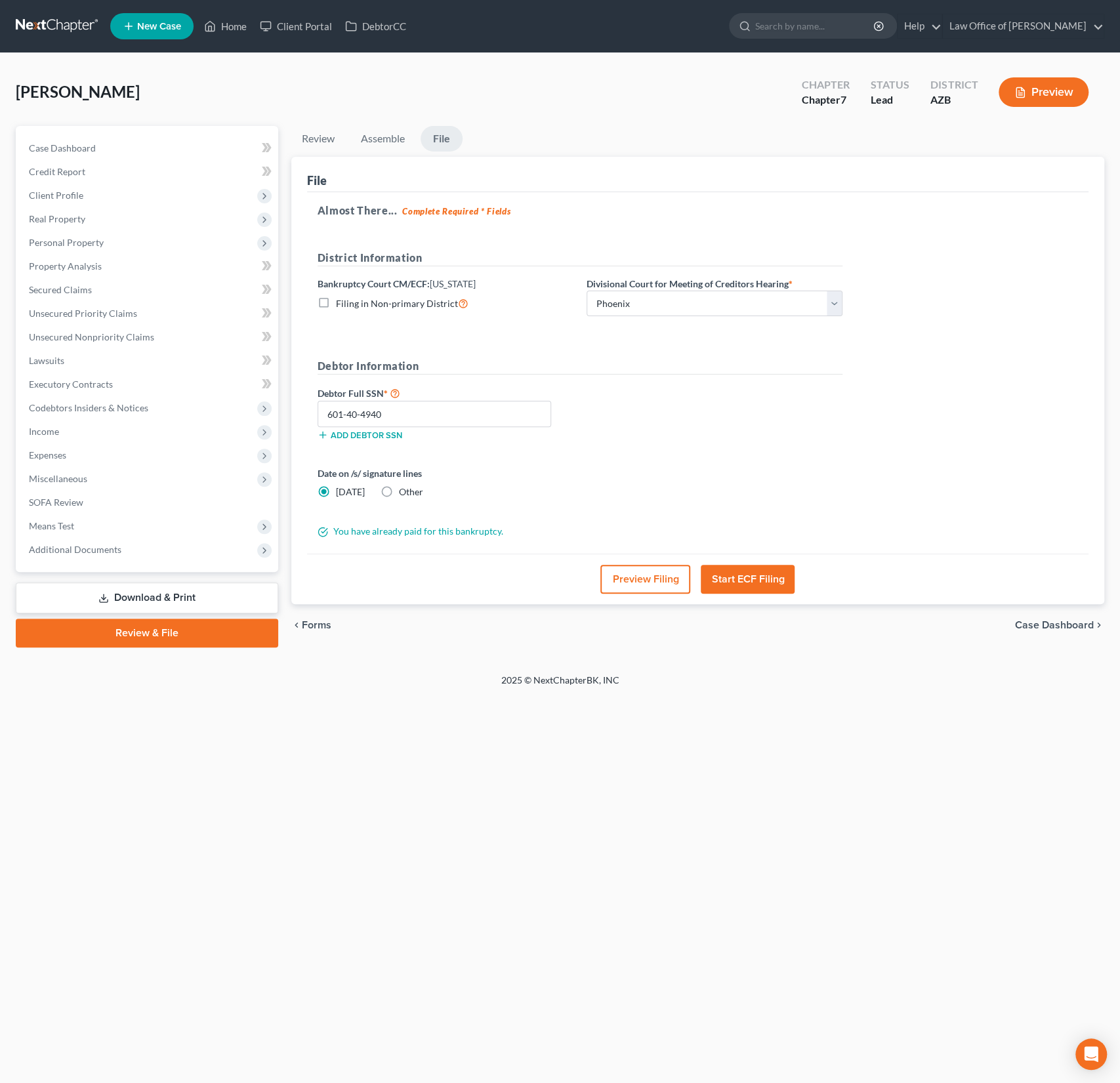
click at [629, 573] on button "Preview Filing" at bounding box center [645, 580] width 90 height 29
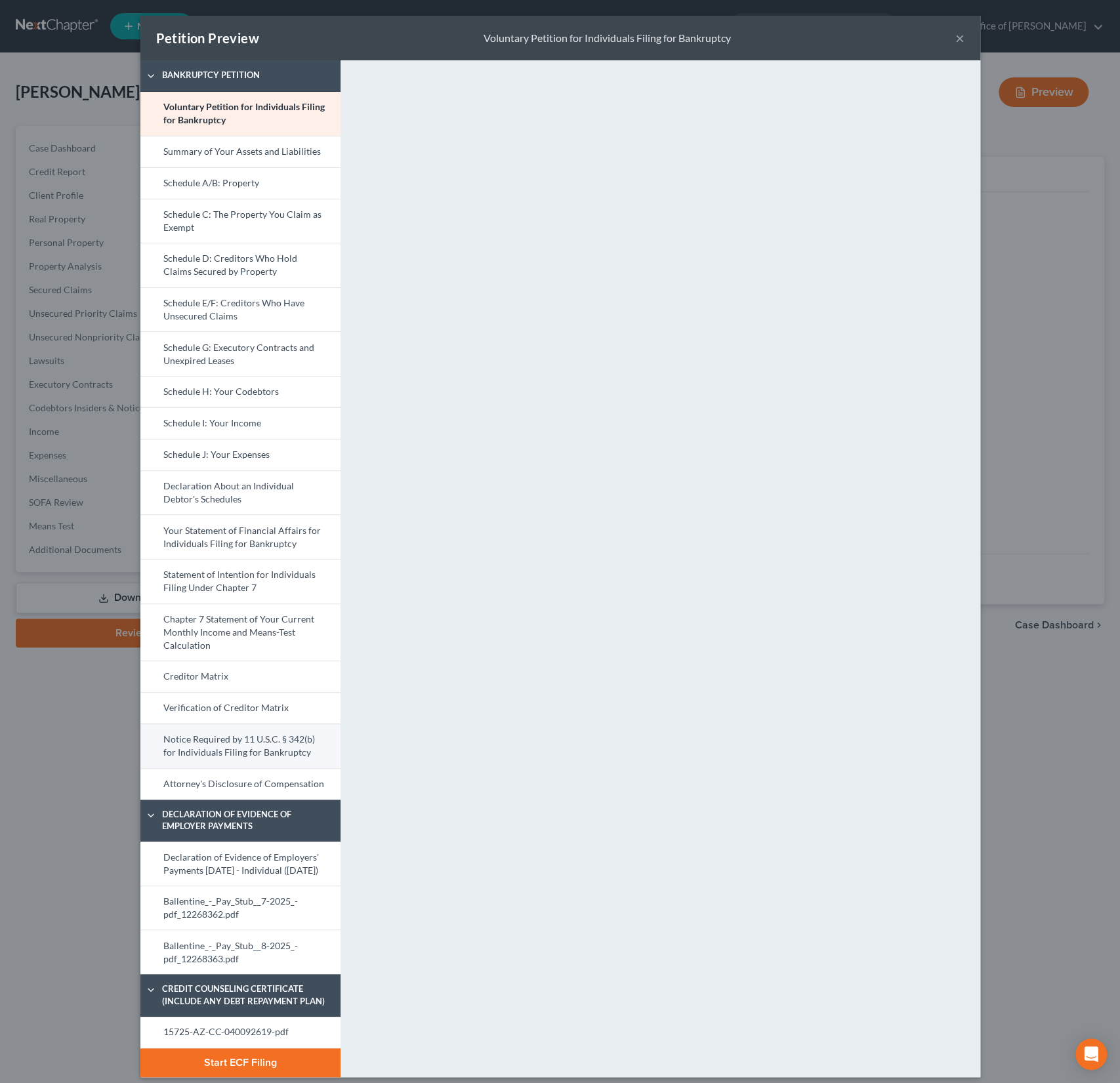
click at [237, 745] on link "Notice Required by 11 U.S.C. § 342(b) for Individuals Filing for Bankruptcy" at bounding box center [240, 745] width 200 height 45
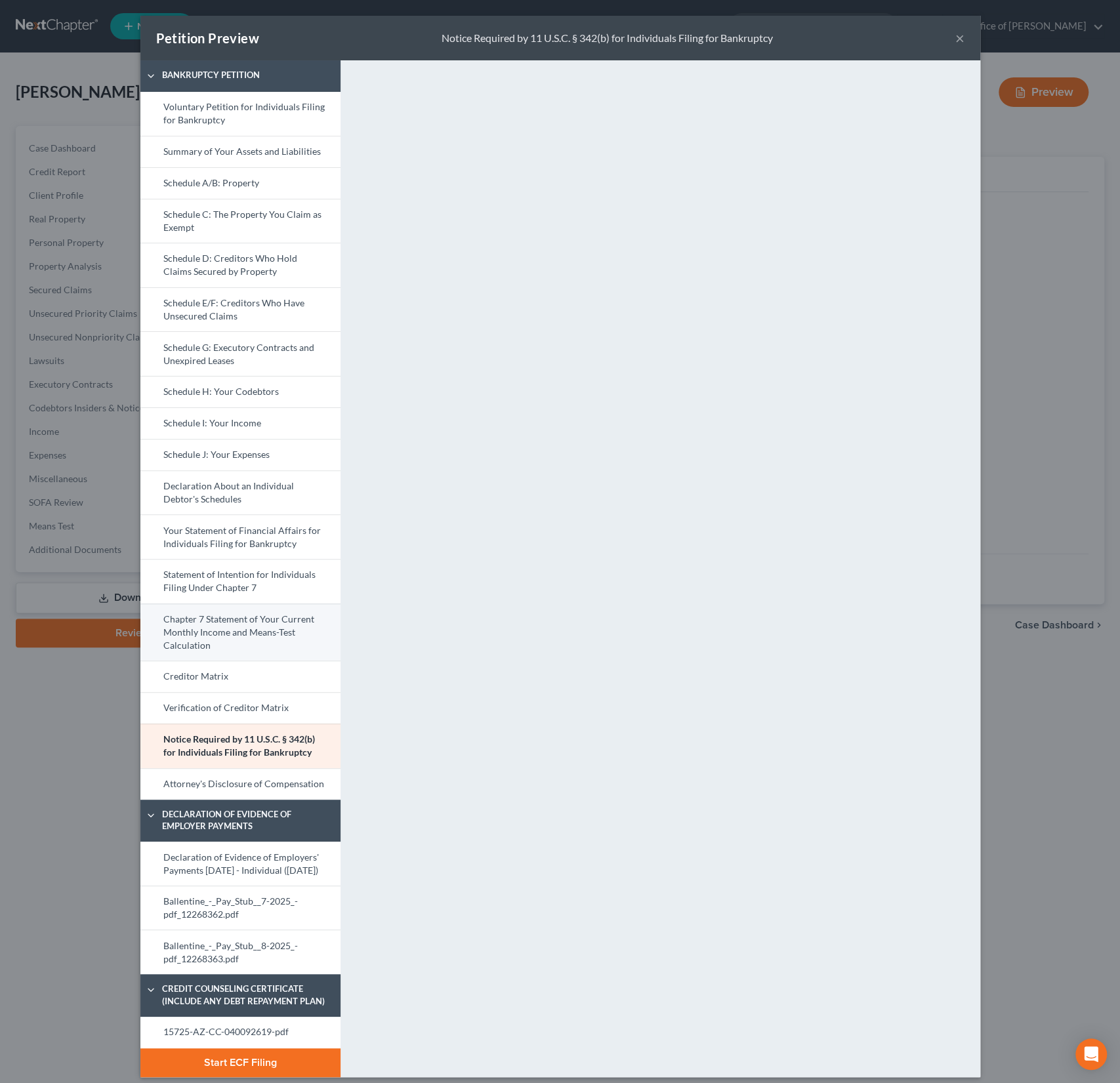
click at [252, 631] on link "Chapter 7 Statement of Your Current Monthly Income and Means-Test Calculation" at bounding box center [240, 632] width 200 height 57
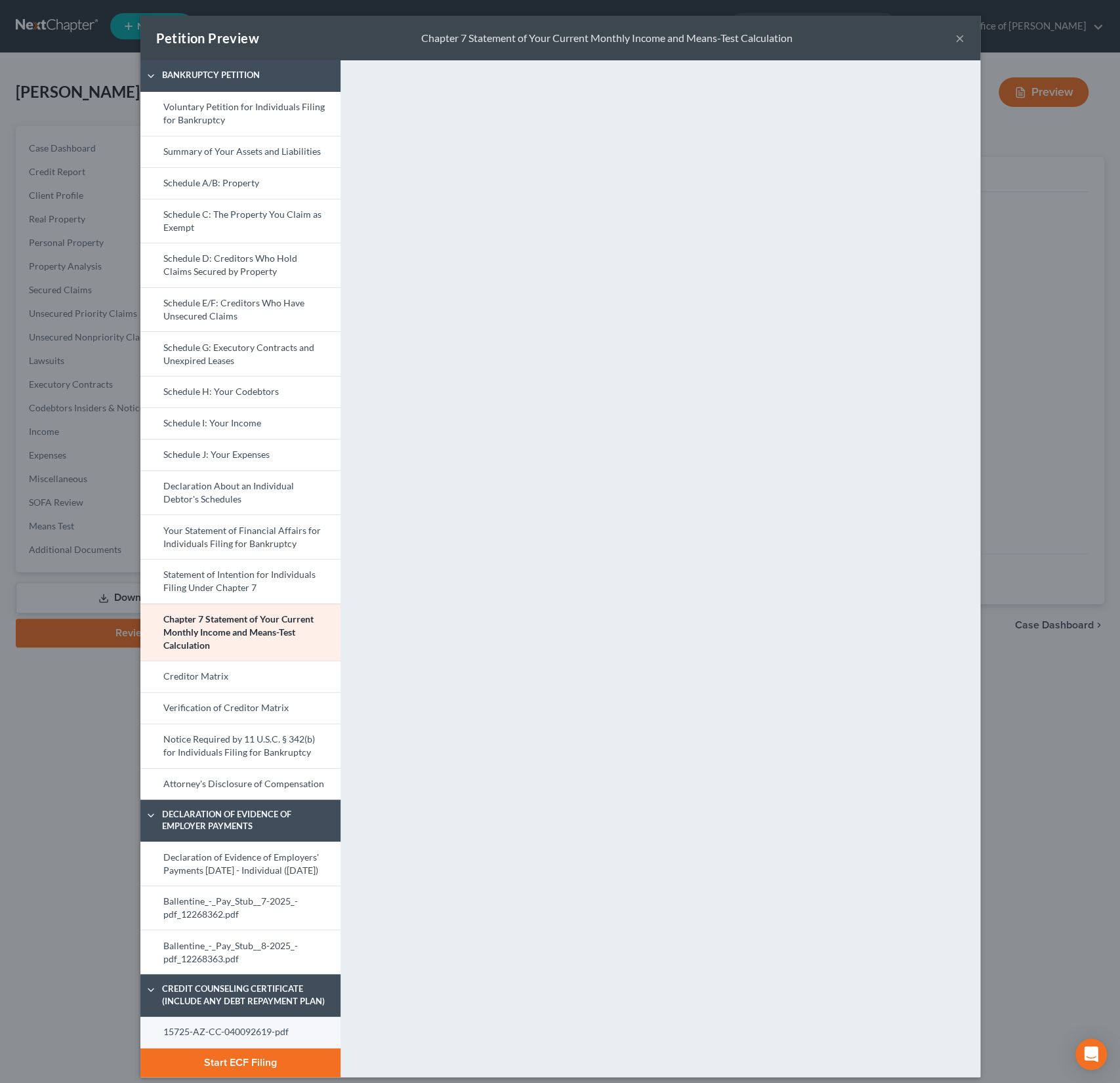
click at [227, 1046] on link "15725-AZ-CC-040092619-pdf" at bounding box center [240, 1033] width 200 height 32
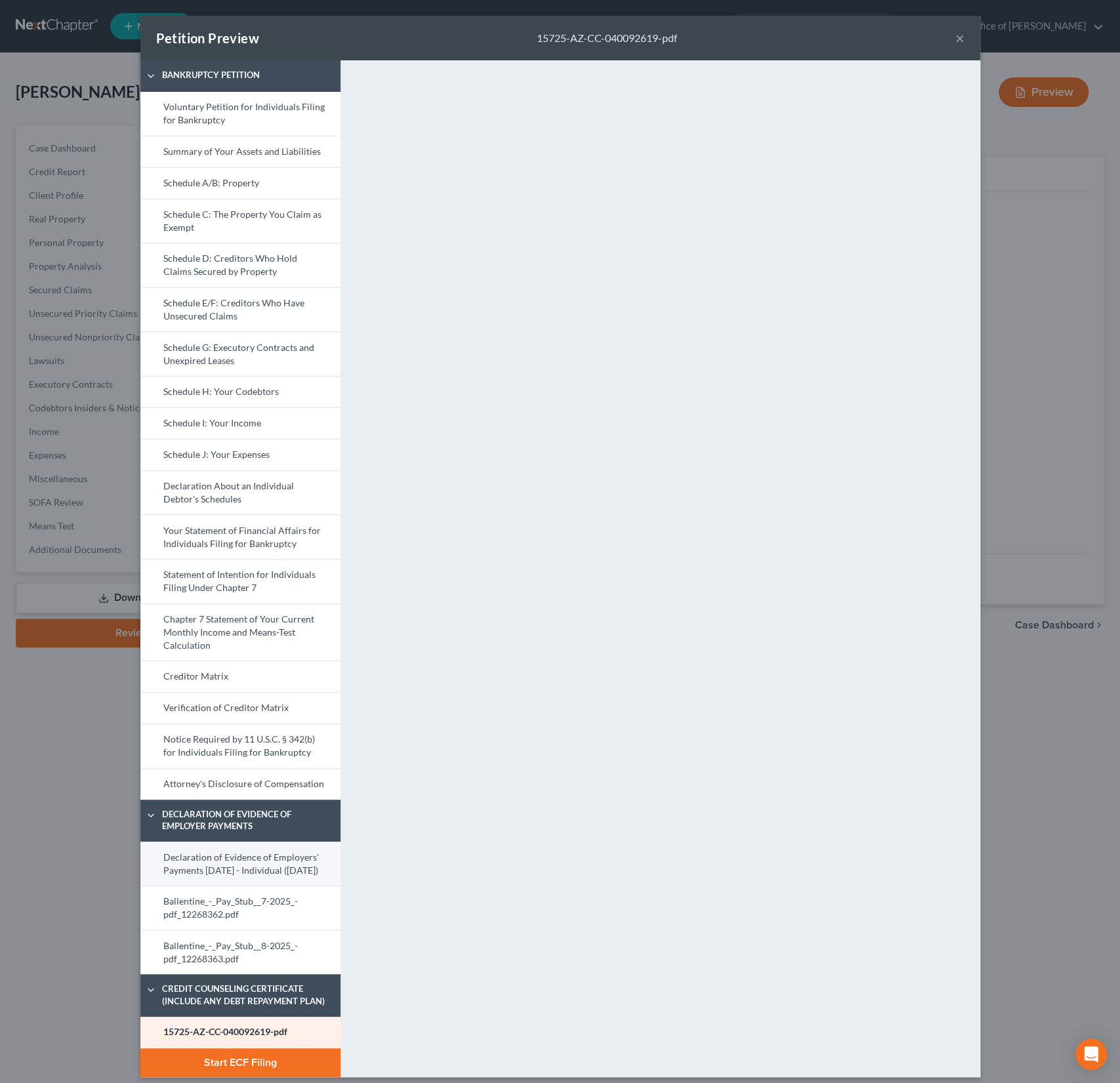
click at [246, 863] on link "Declaration of Evidence of Employers' Payments [DATE] - Individual ([DATE])" at bounding box center [240, 864] width 200 height 44
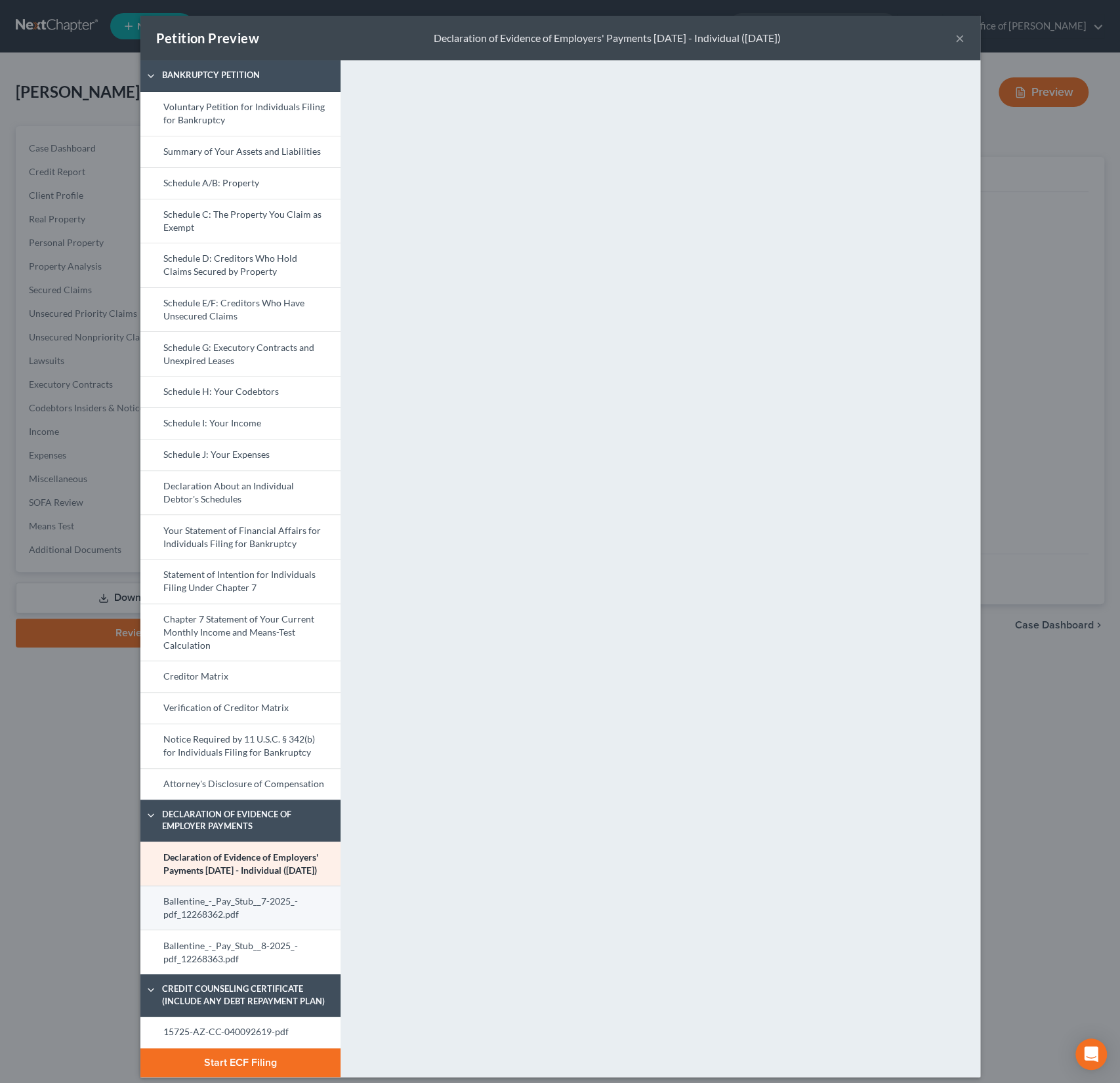
click at [226, 924] on link "Ballentine_-_Pay_Stub__7-2025_-pdf_12268362.pdf" at bounding box center [240, 907] width 200 height 45
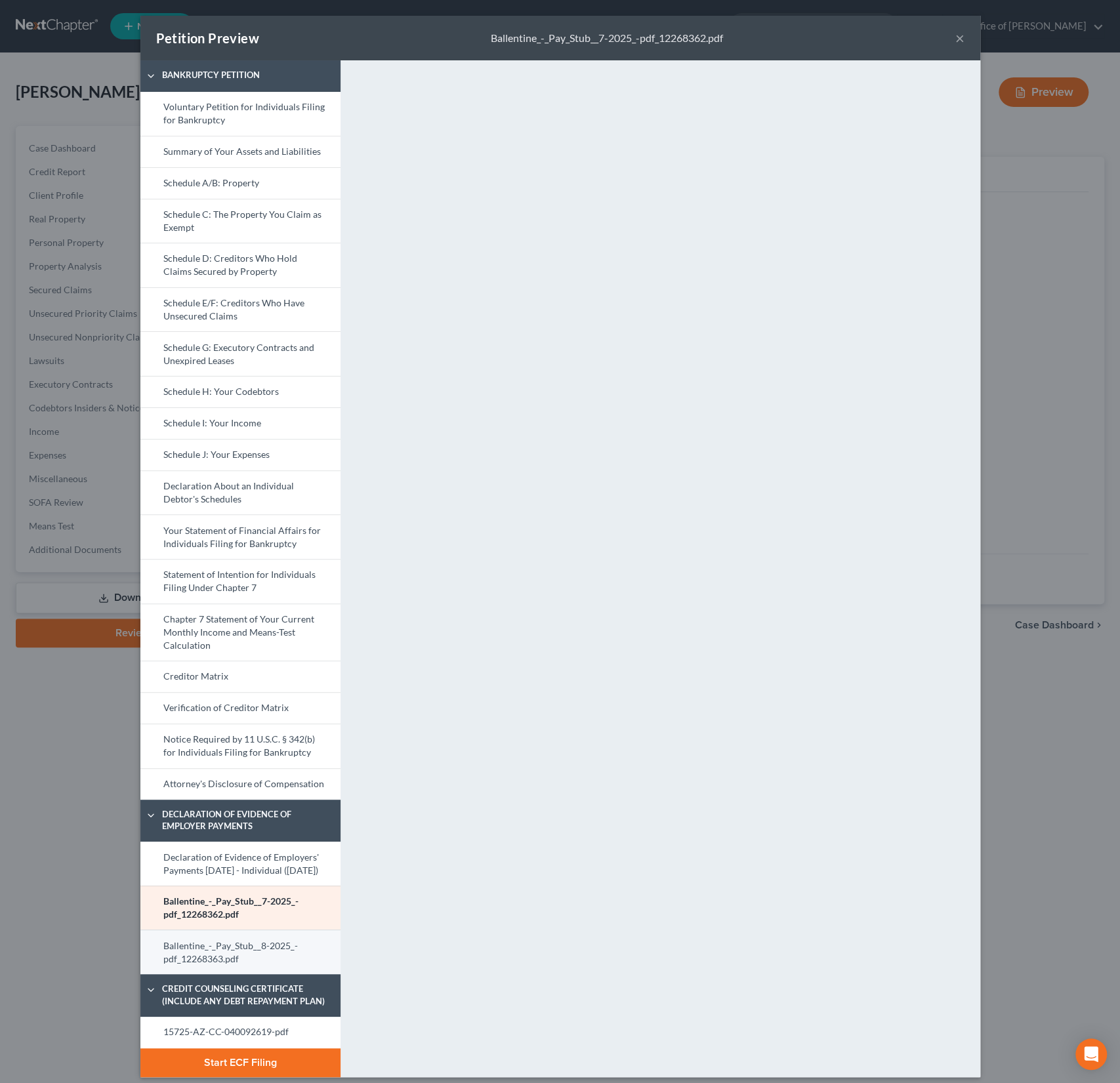
click at [217, 975] on link "Ballentine_-_Pay_Stub__8-2025_-pdf_12268363.pdf" at bounding box center [240, 952] width 200 height 45
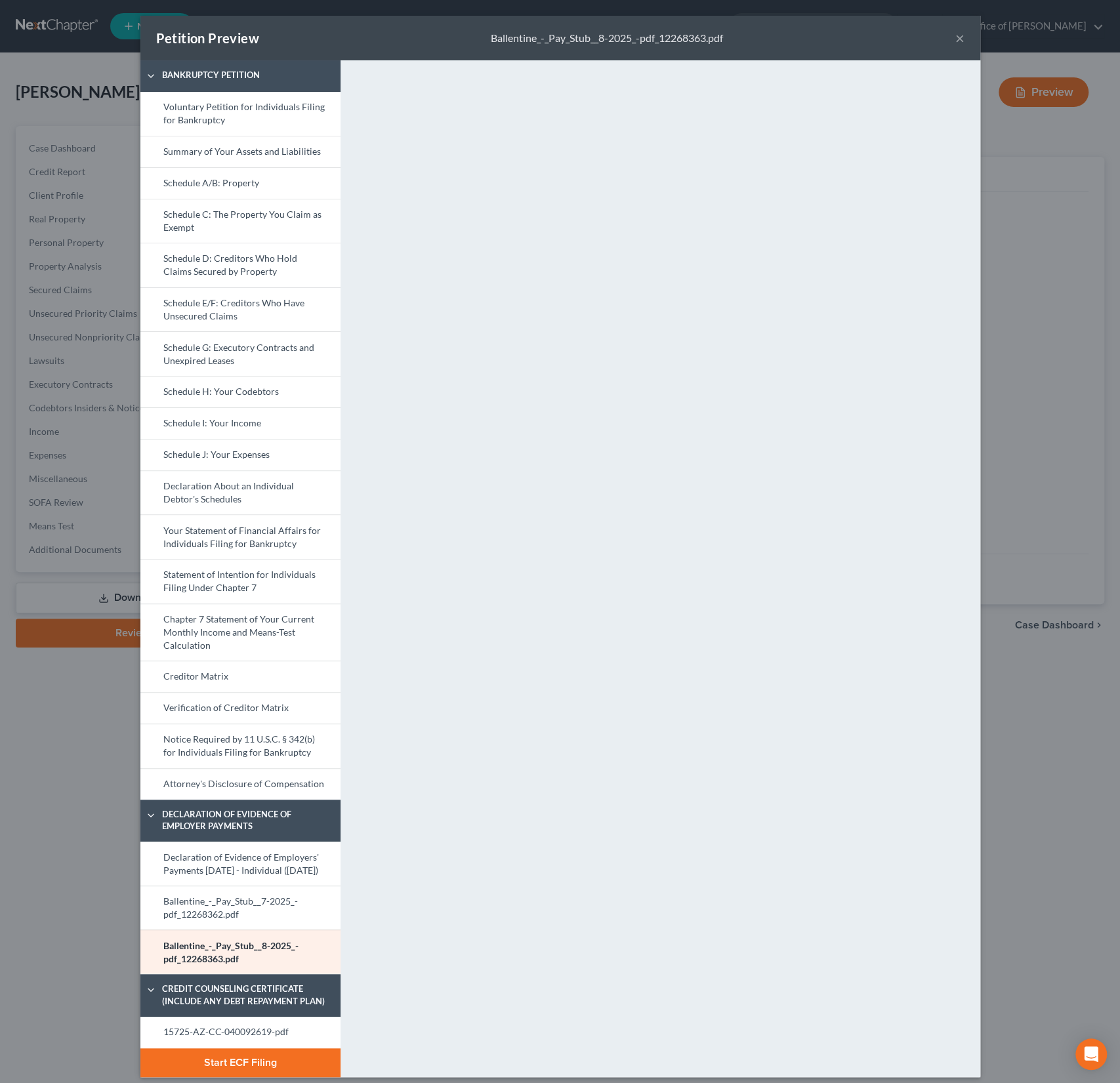
click at [240, 1072] on button "Start ECF Filing" at bounding box center [240, 1063] width 200 height 29
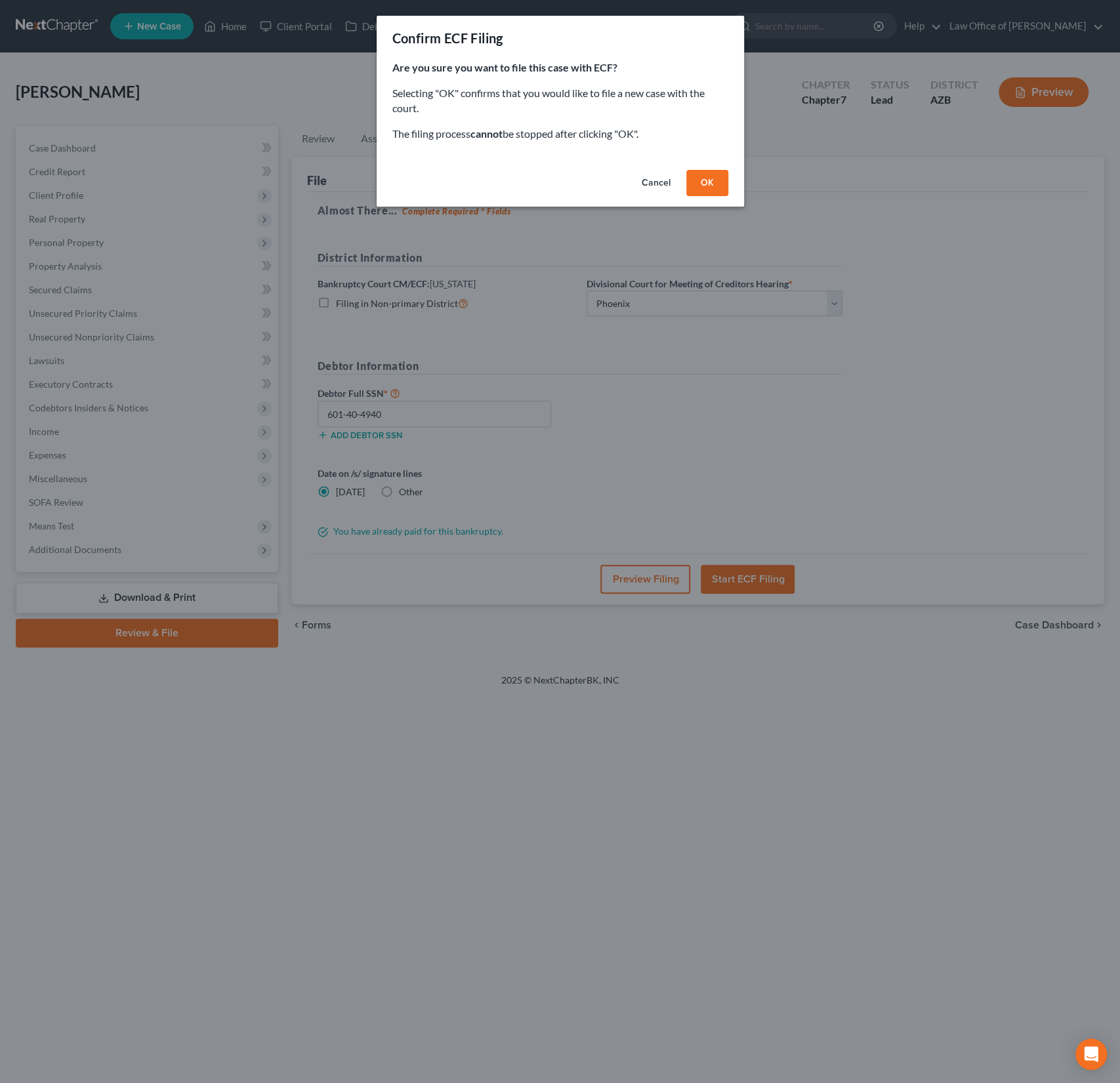
click at [706, 185] on button "OK" at bounding box center [707, 183] width 42 height 26
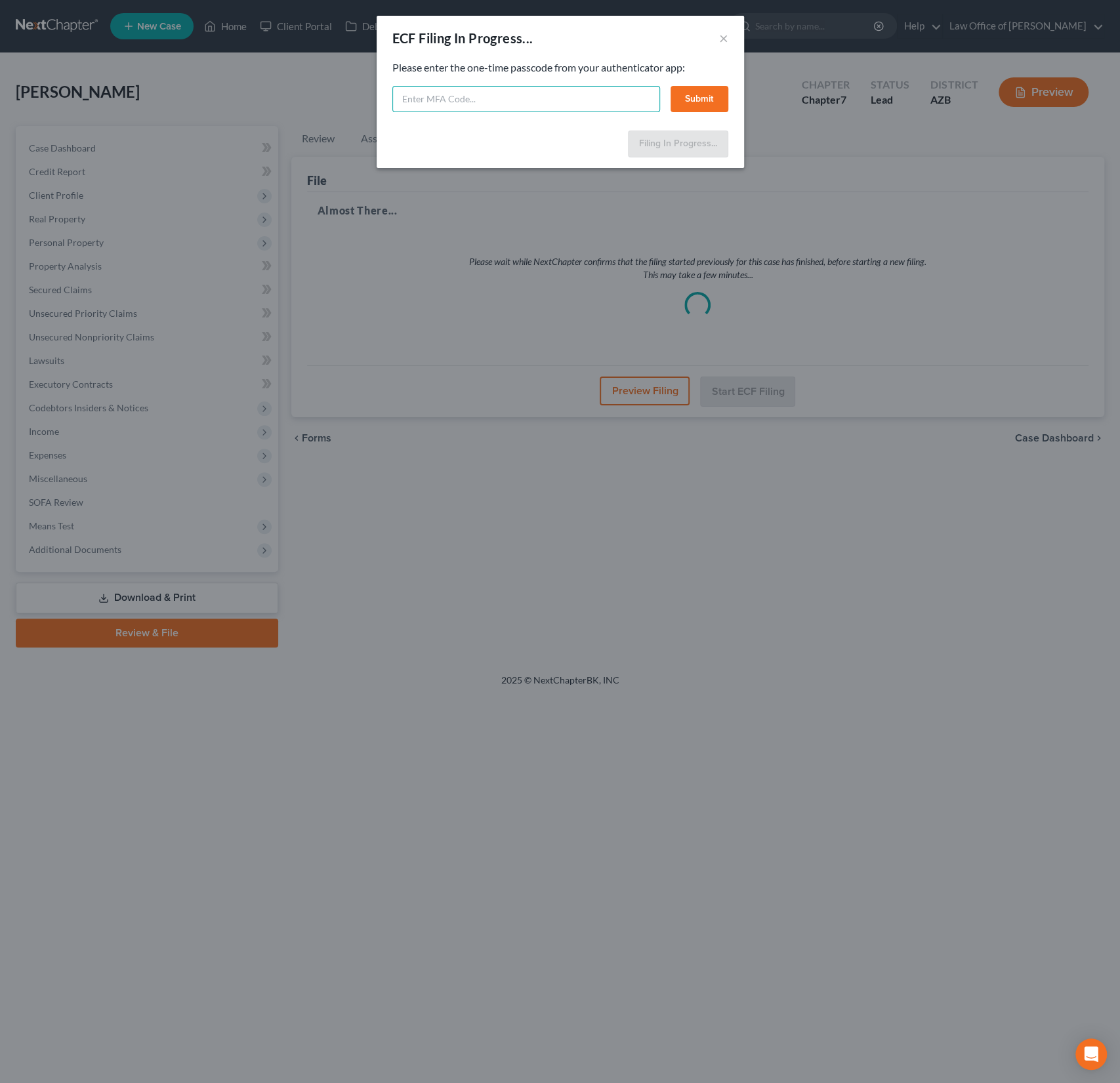
click at [476, 110] on input "text" at bounding box center [526, 98] width 267 height 26
type input "349232"
click at [706, 101] on button "Submit" at bounding box center [699, 98] width 57 height 26
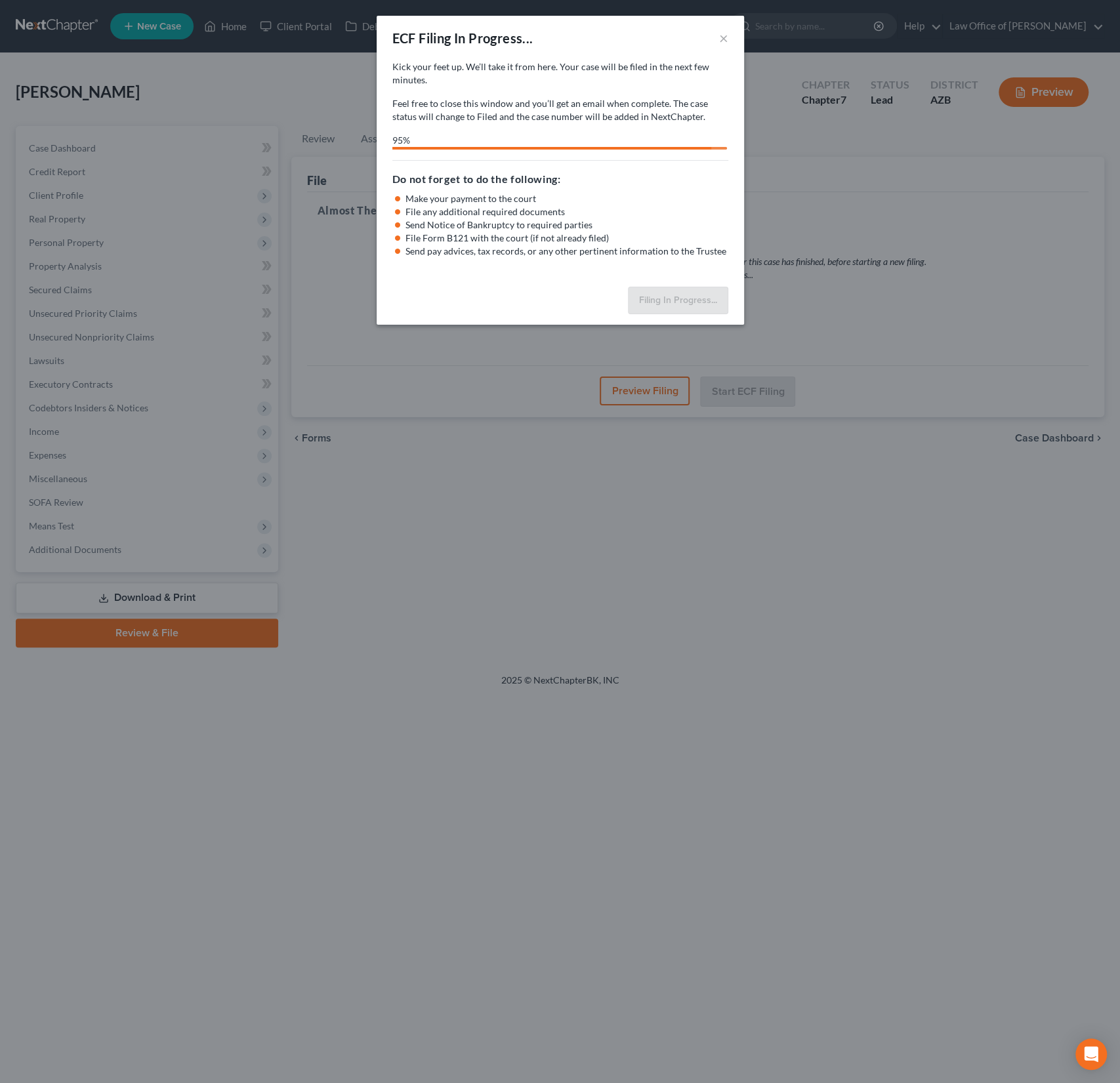
select select "0"
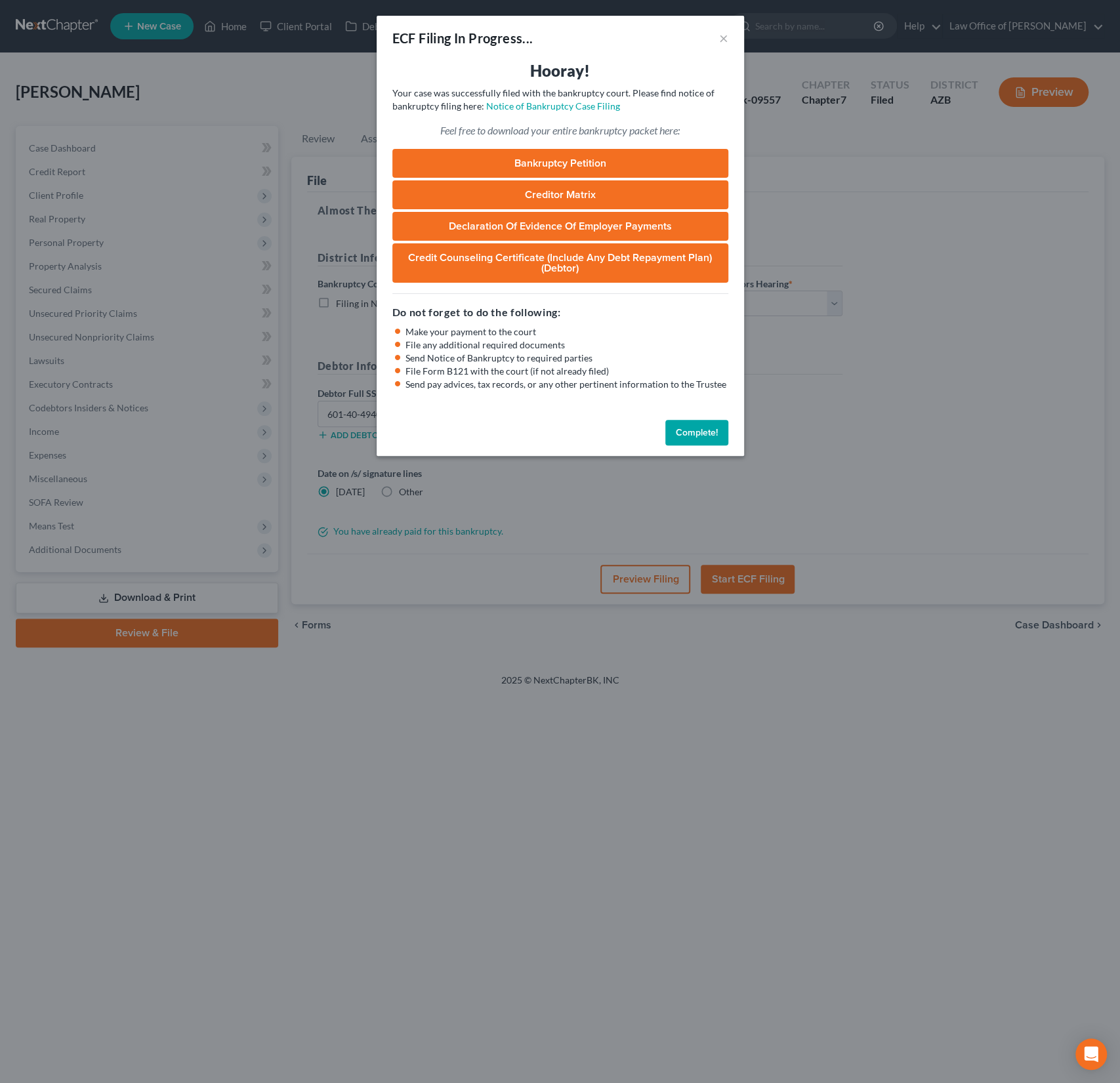
click at [539, 164] on link "Bankruptcy Petition" at bounding box center [560, 164] width 336 height 29
